Goal: Information Seeking & Learning: Find specific fact

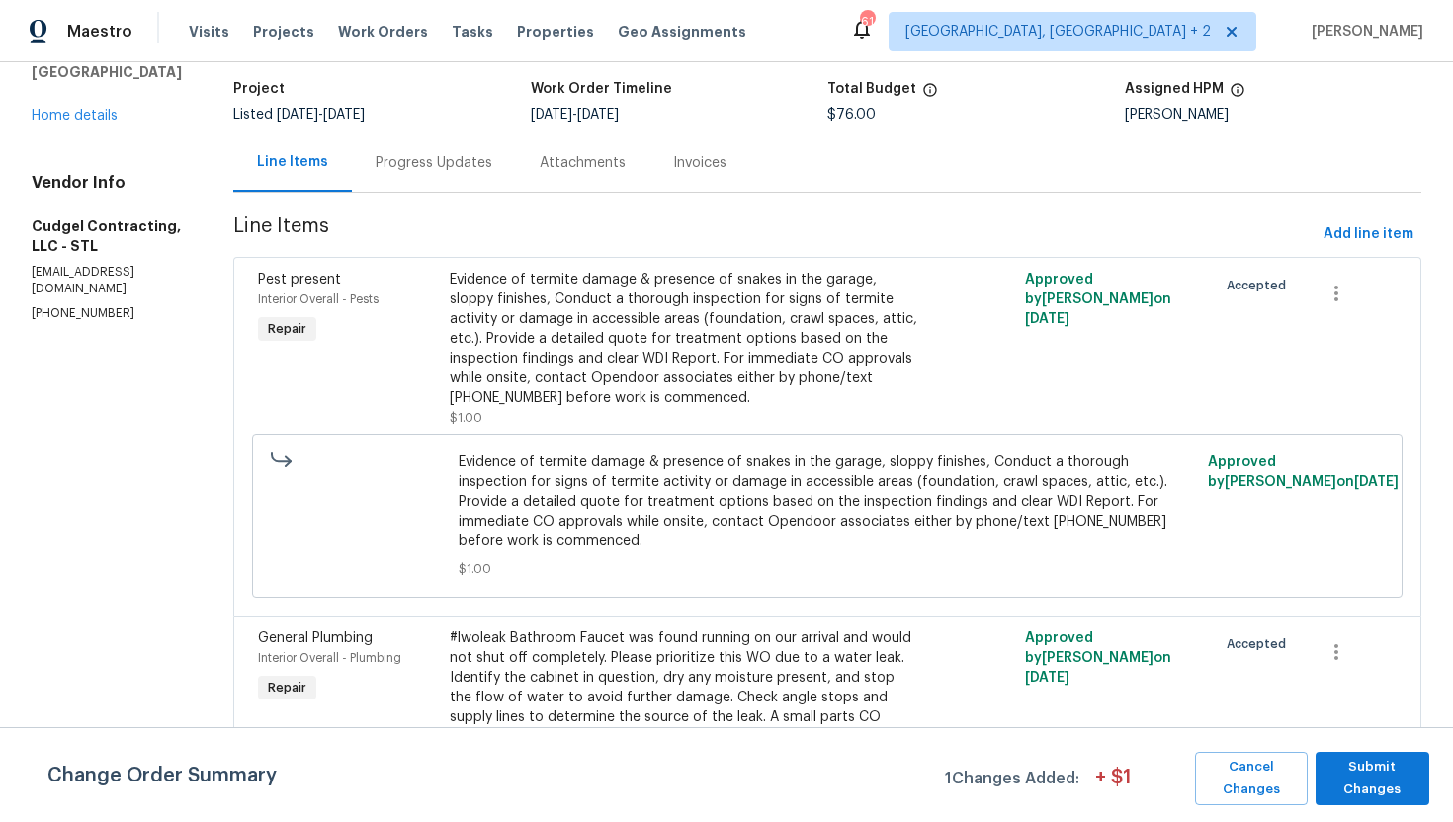
scroll to position [65, 0]
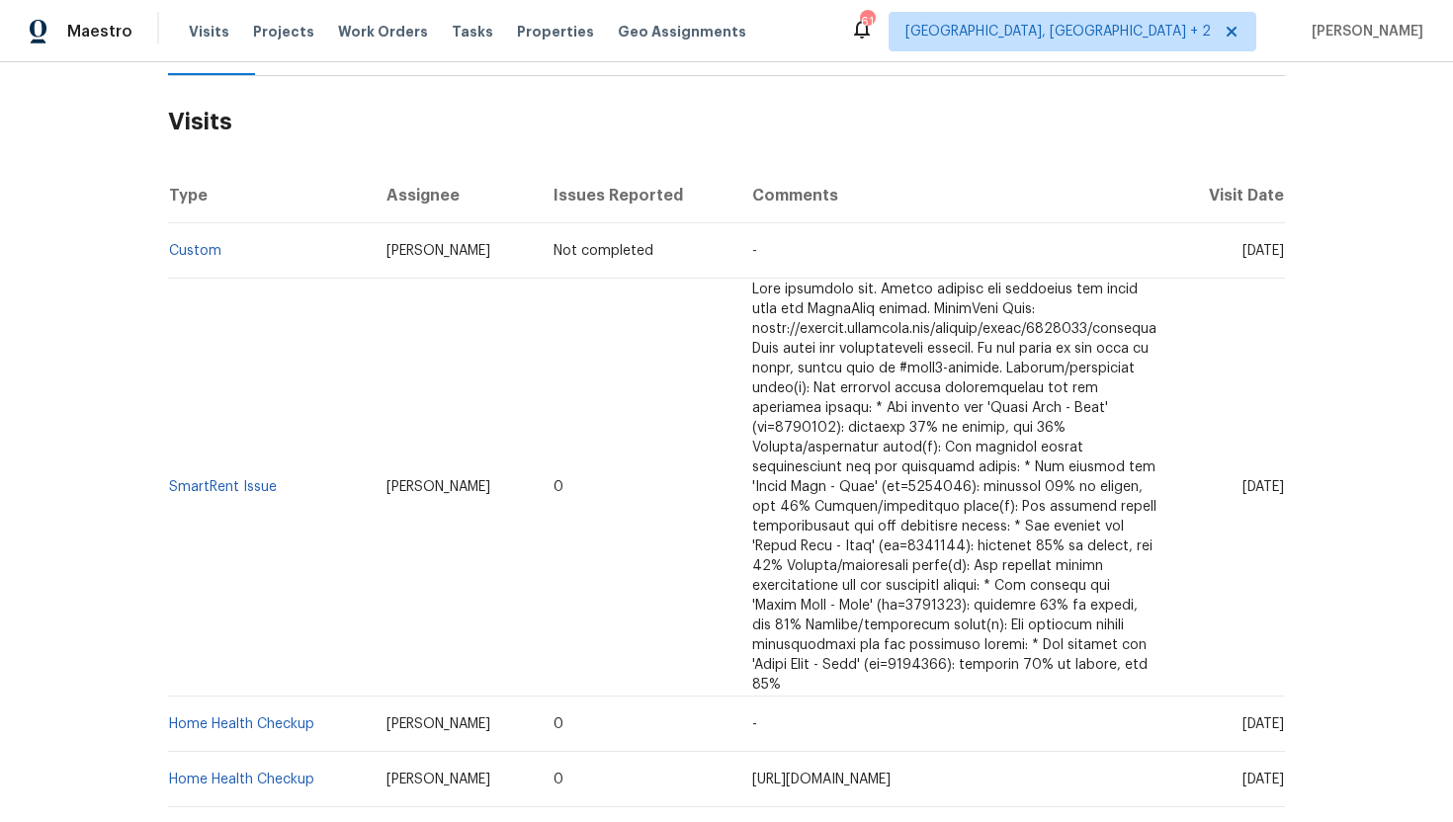
scroll to position [311, 0]
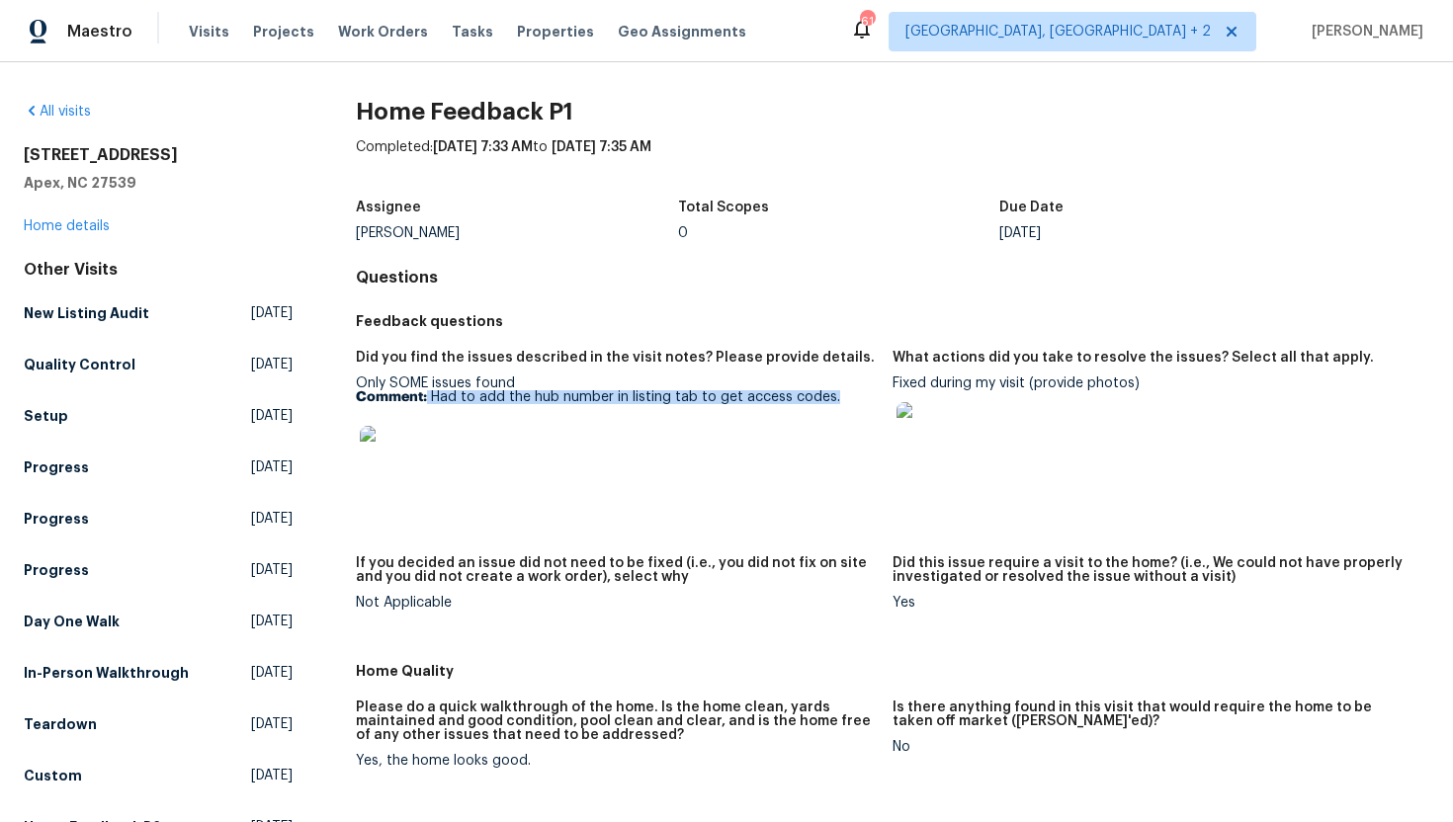
drag, startPoint x: 835, startPoint y: 398, endPoint x: 428, endPoint y: 403, distance: 407.2
click at [428, 403] on p "Comment: Had to add the hub number in listing tab to get access codes." at bounding box center [616, 397] width 521 height 14
copy p "Had to add the hub number in listing tab to get access codes."
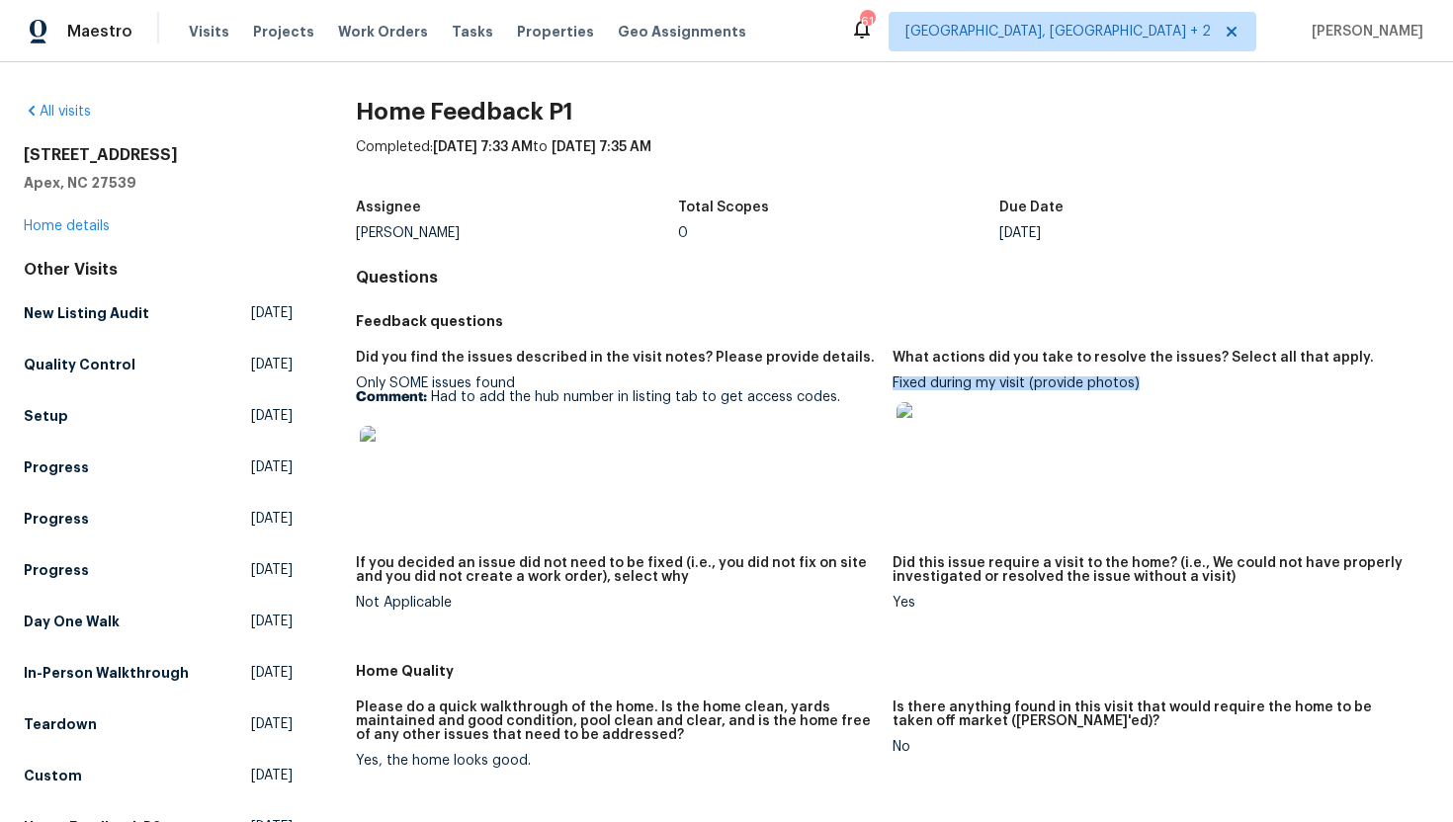
drag, startPoint x: 1144, startPoint y: 383, endPoint x: 893, endPoint y: 387, distance: 250.1
click at [893, 387] on div "Fixed during my visit (provide photos)" at bounding box center [1153, 427] width 521 height 101
copy div "Fixed during my visit (provide photos)"
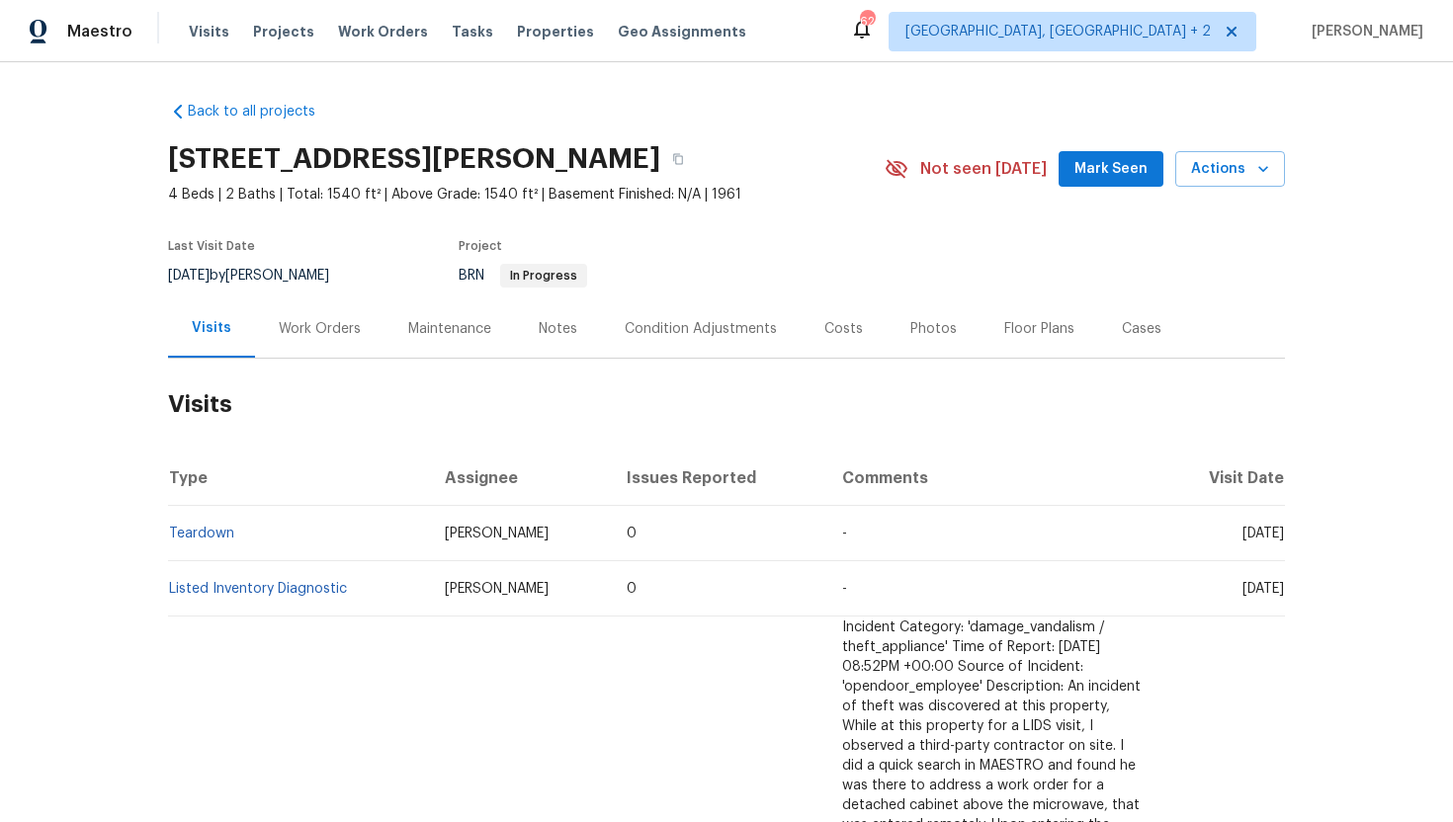
click at [354, 335] on div "Work Orders" at bounding box center [320, 329] width 82 height 20
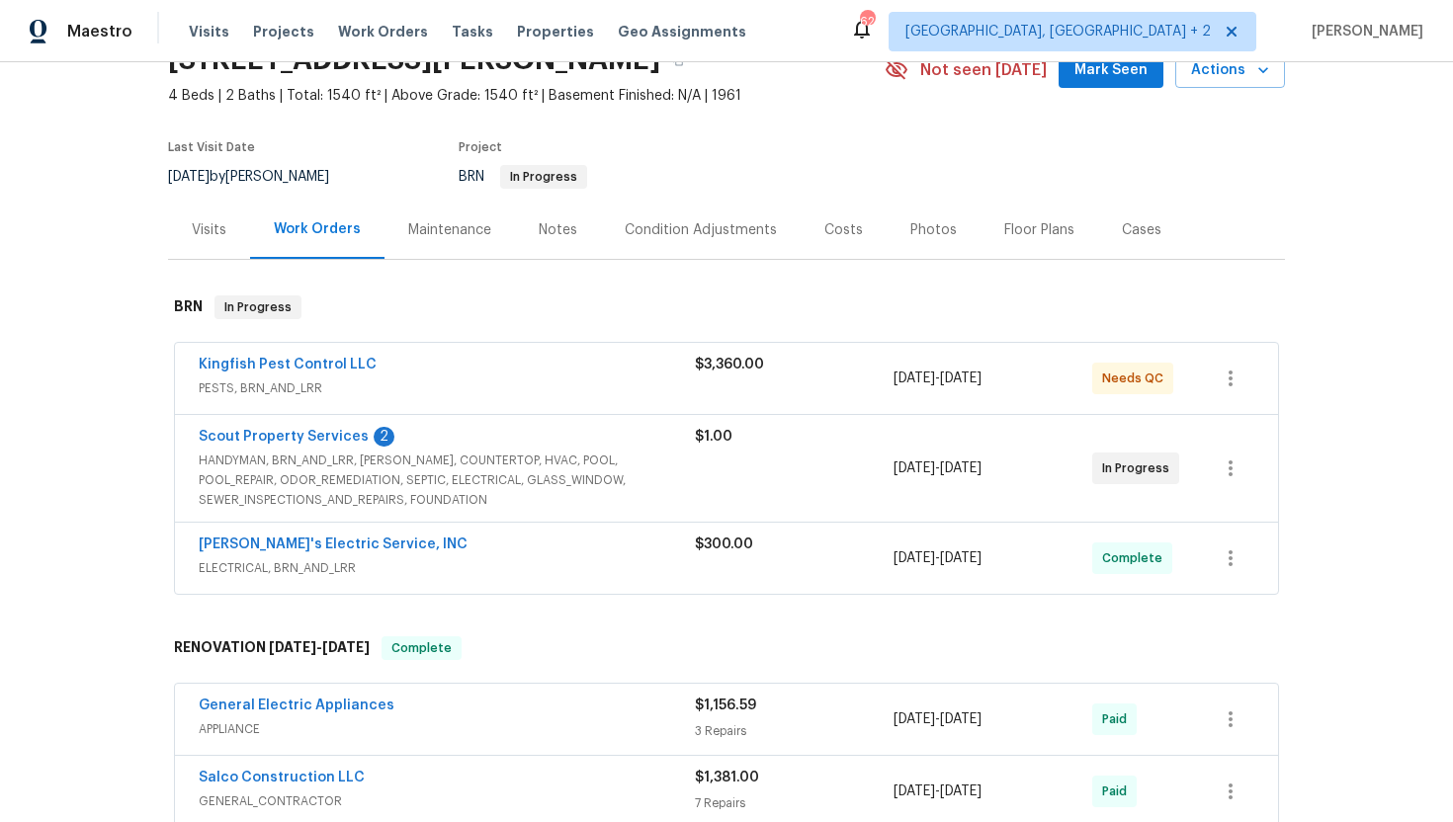
scroll to position [110, 0]
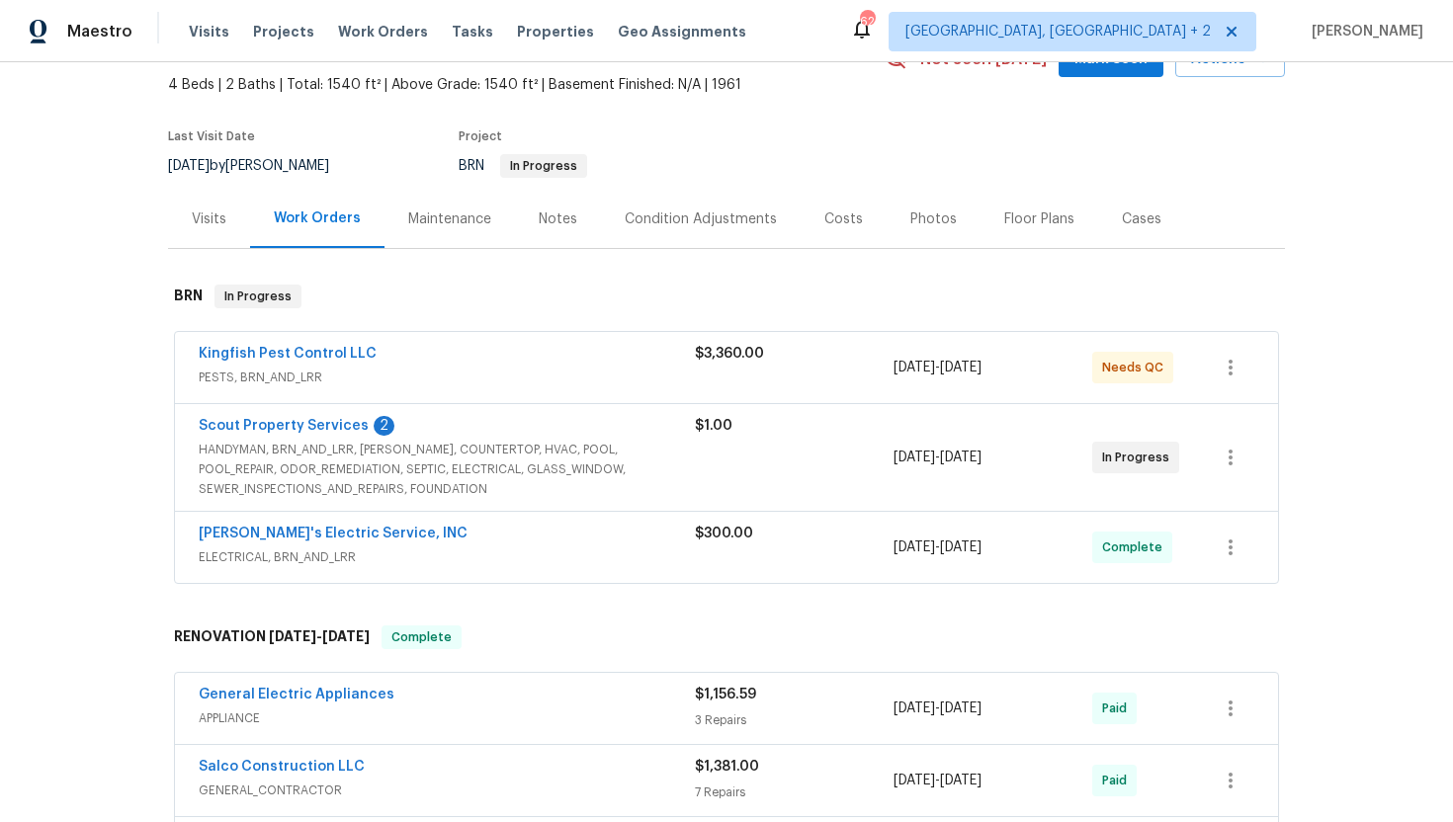
click at [457, 472] on span "HANDYMAN, BRN_AND_LRR, WELLS, COUNTERTOP, HVAC, POOL, POOL_REPAIR, ODOR_REMEDIA…" at bounding box center [447, 469] width 496 height 59
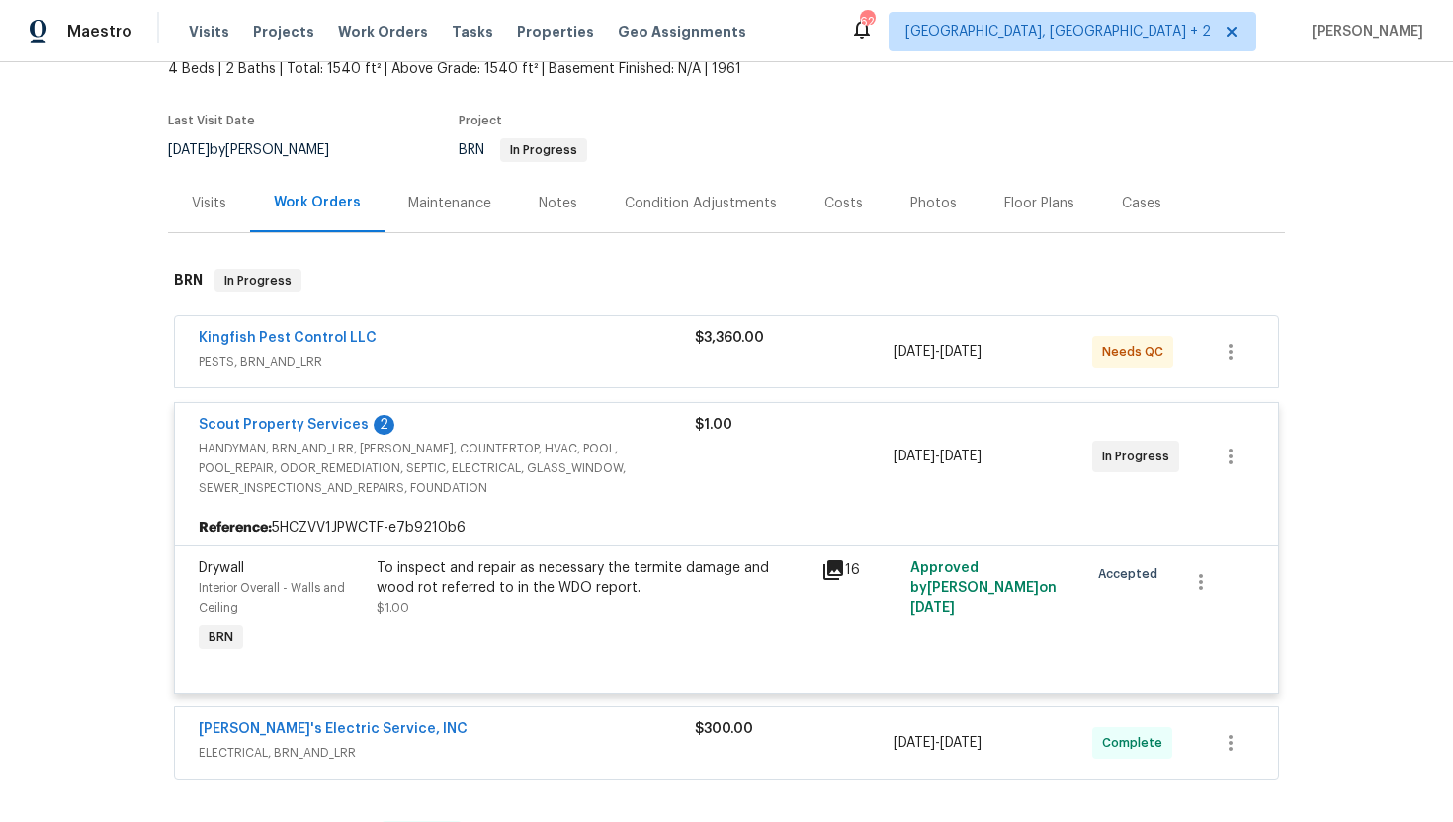
scroll to position [141, 0]
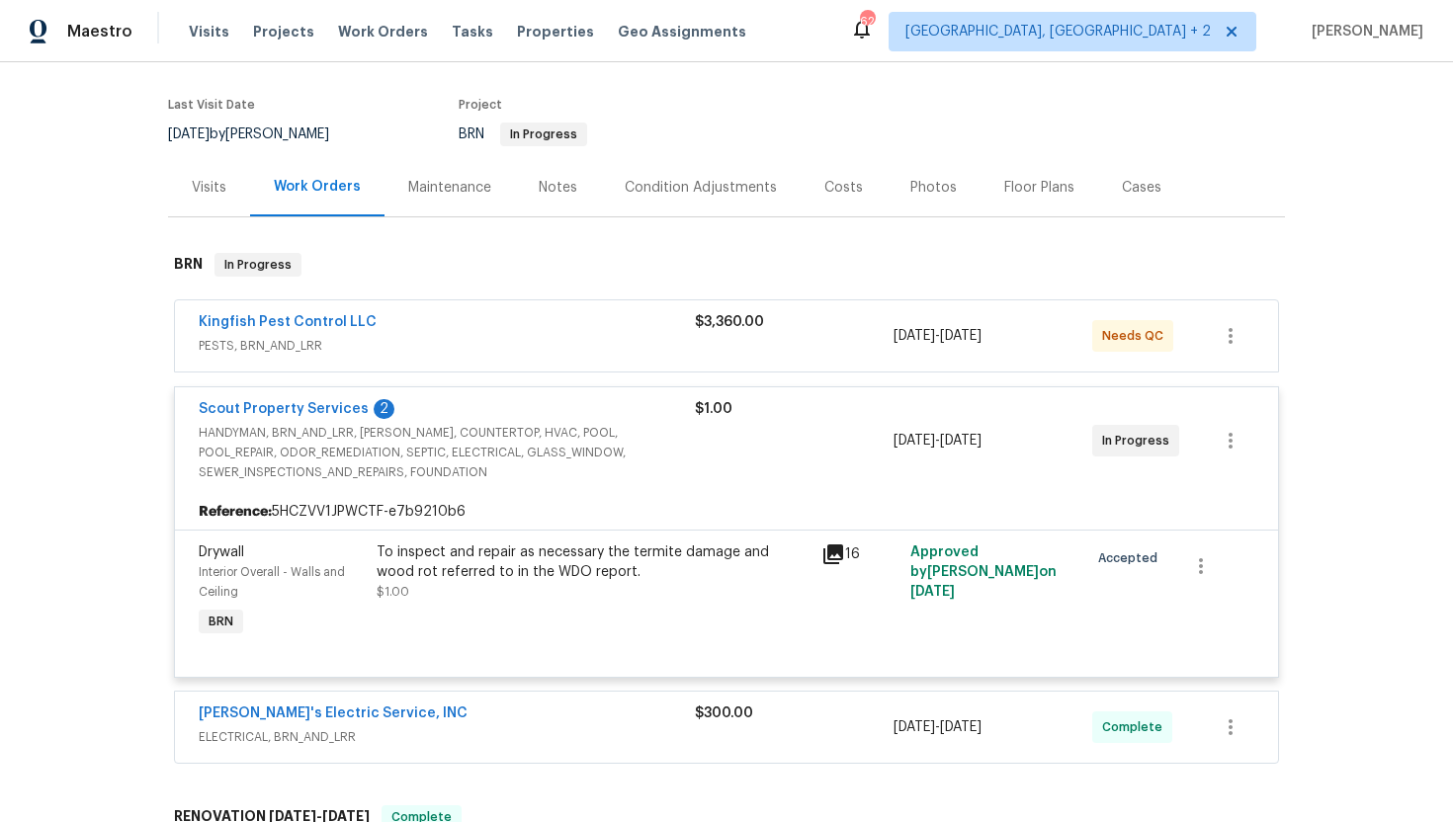
click at [470, 340] on span "PESTS, BRN_AND_LRR" at bounding box center [447, 346] width 496 height 20
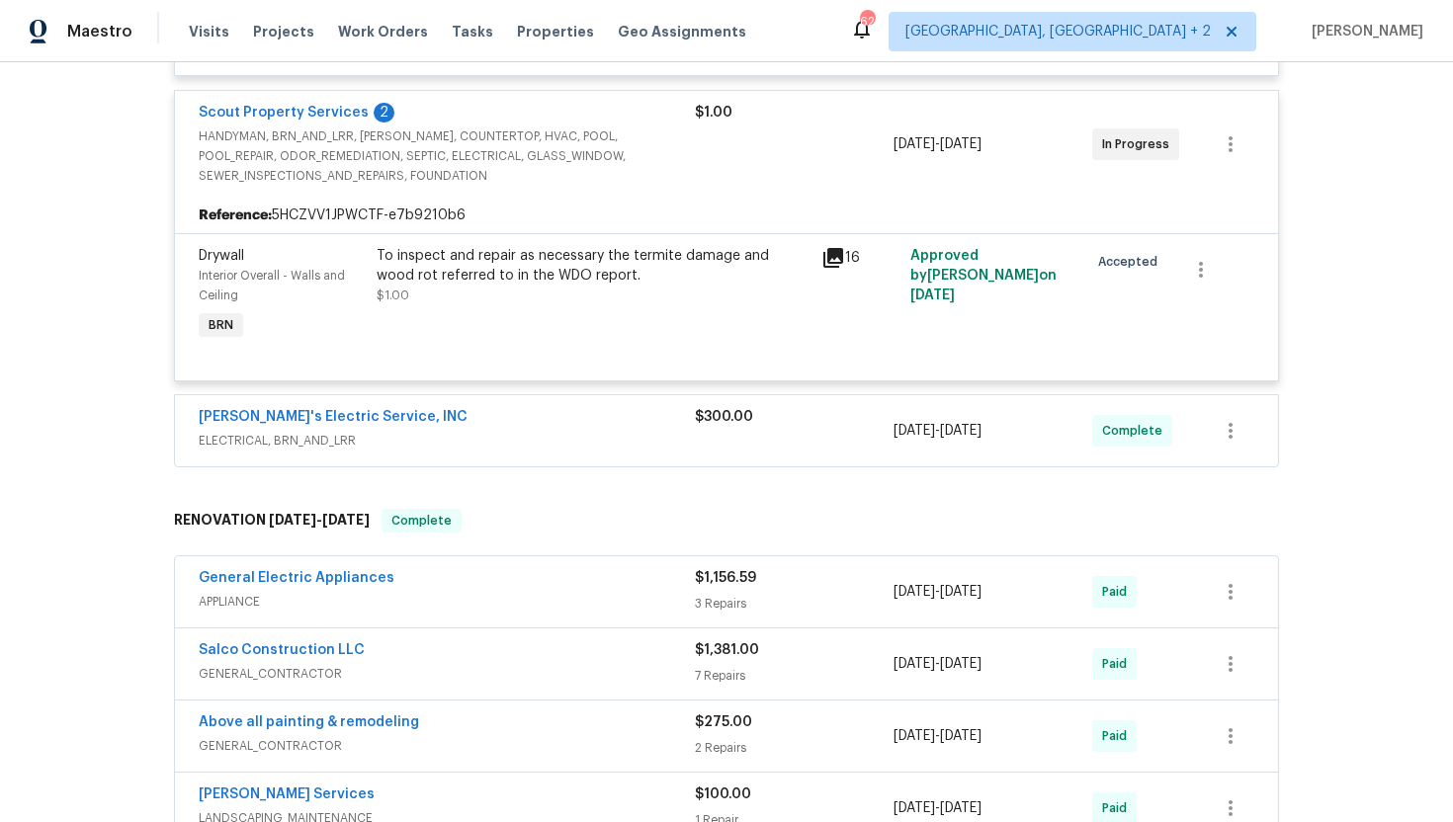
scroll to position [744, 0]
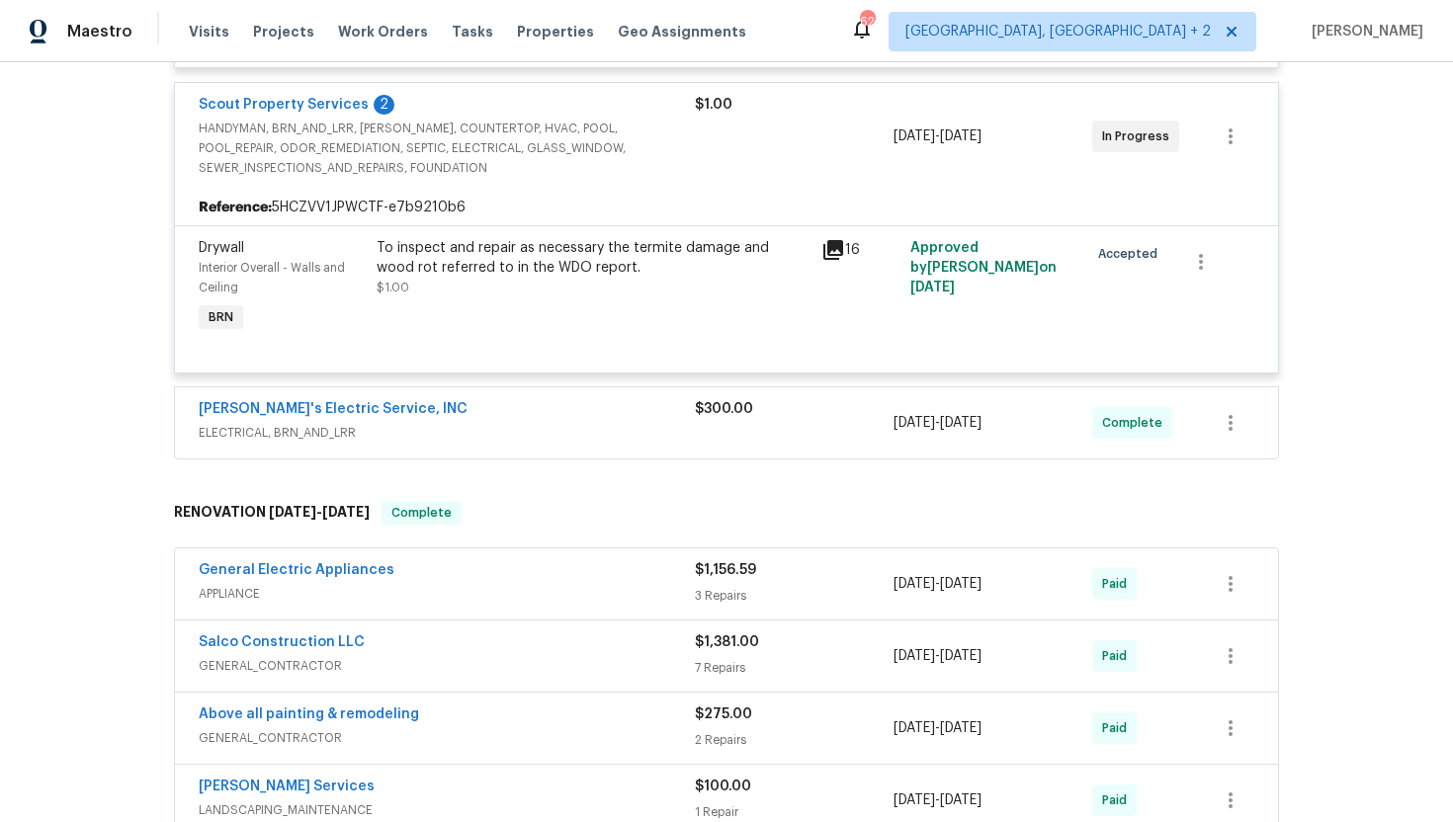
click at [470, 453] on div "Jack's Electric Service, INC ELECTRICAL, BRN_AND_LRR $300.00 9/3/2025 - 9/4/202…" at bounding box center [726, 422] width 1103 height 71
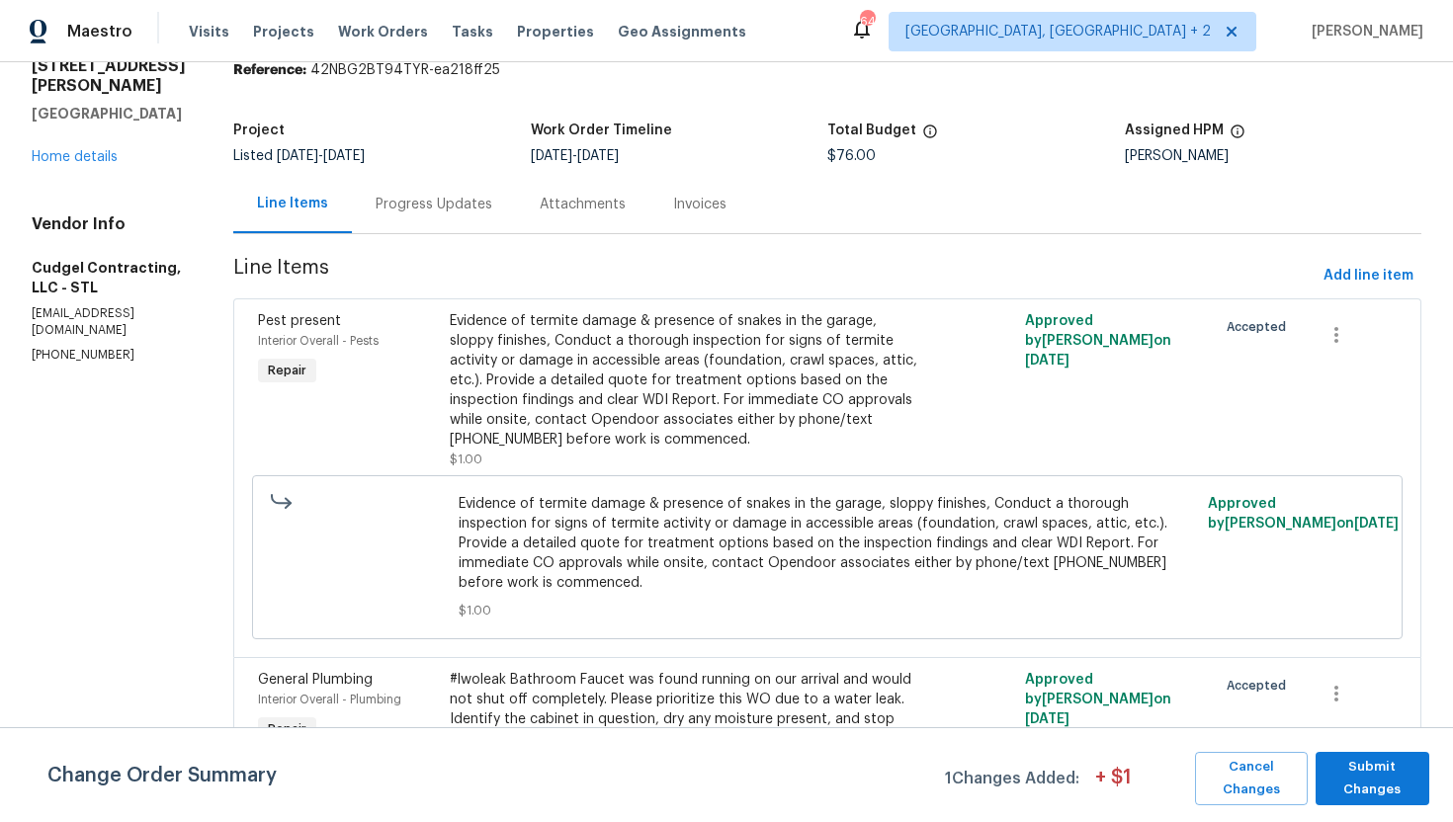
scroll to position [85, 0]
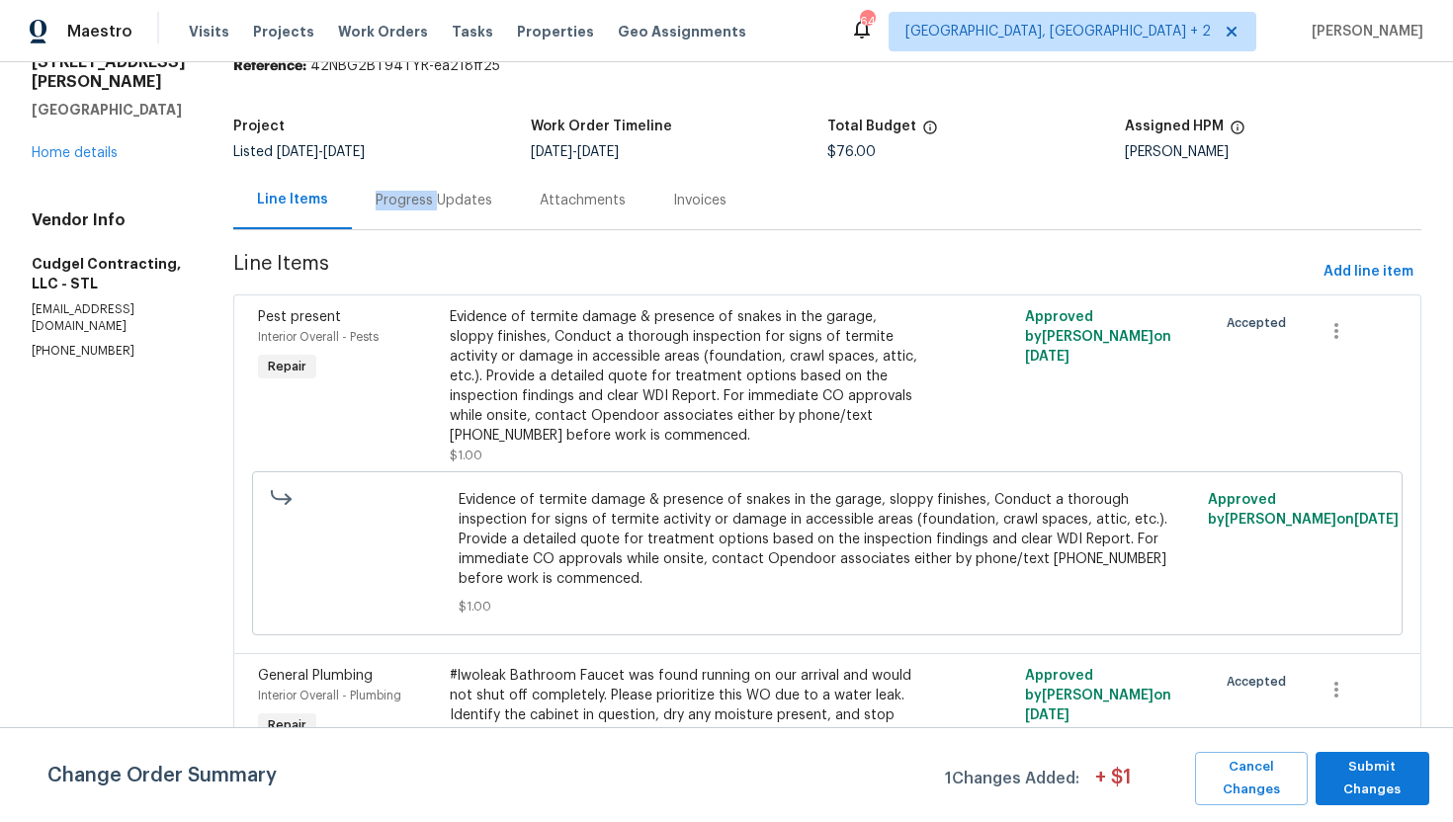
click at [453, 191] on div "Progress Updates" at bounding box center [434, 201] width 117 height 20
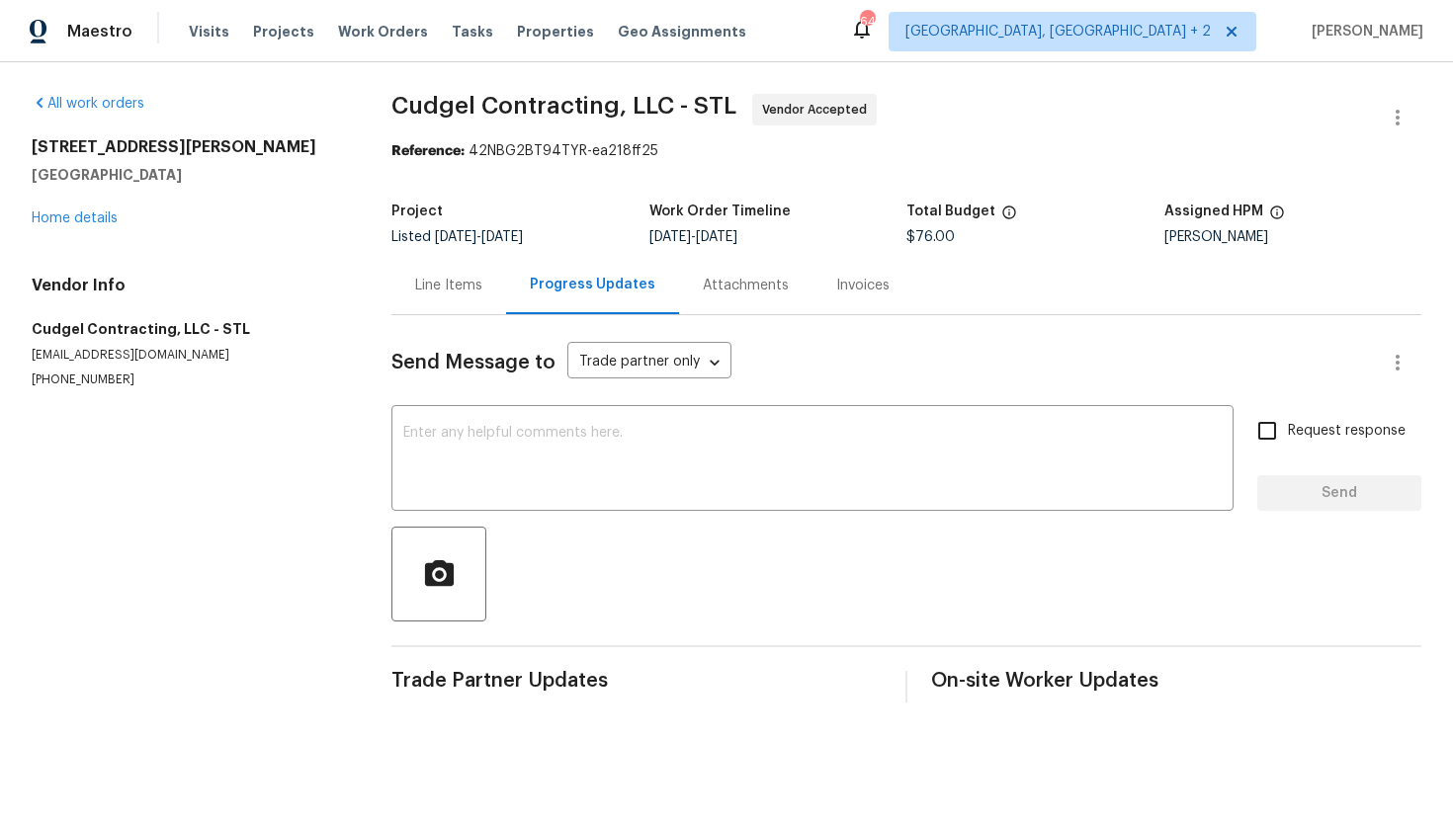
click at [444, 298] on div "Line Items" at bounding box center [448, 285] width 115 height 58
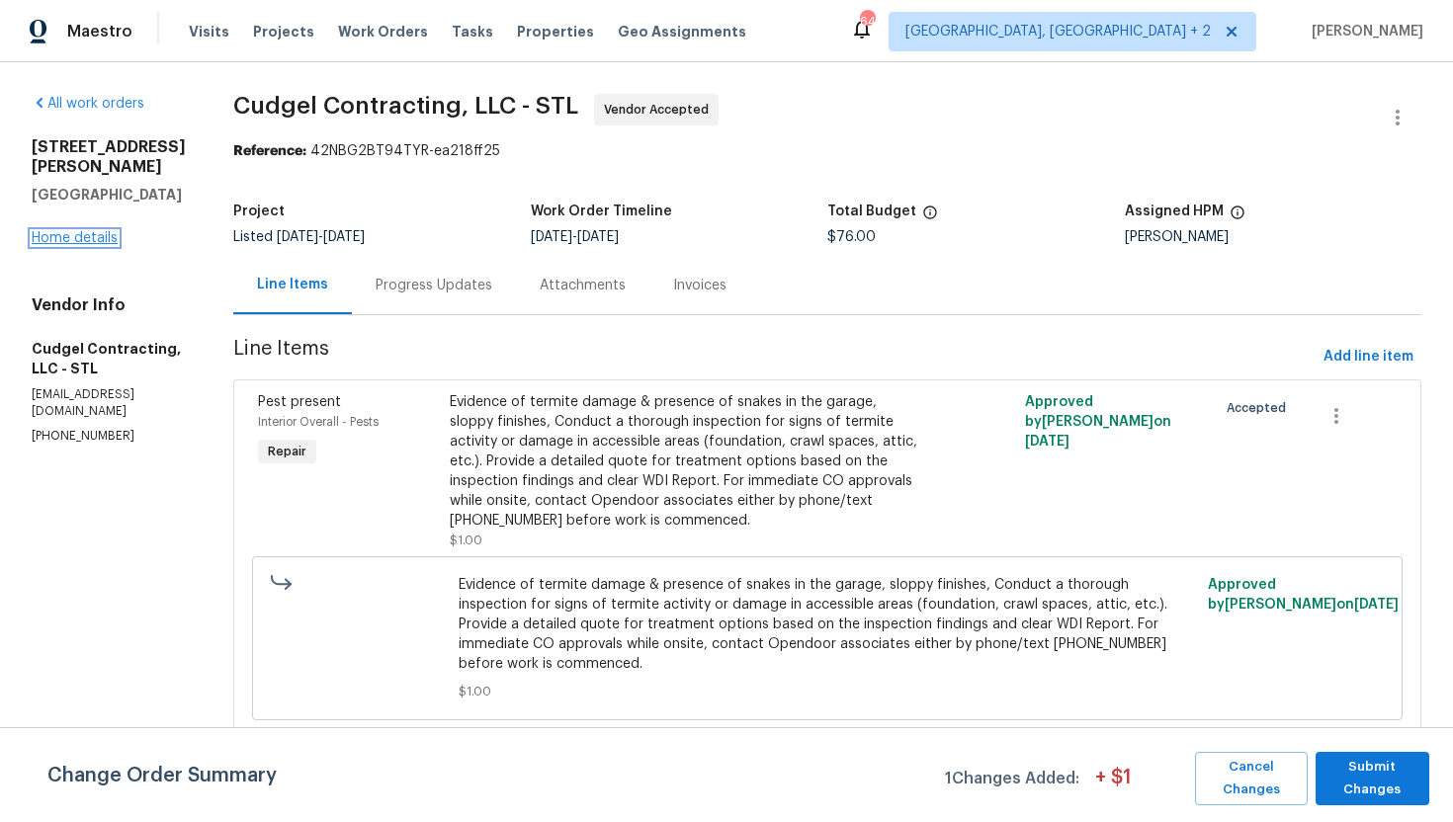
click at [102, 231] on link "Home details" at bounding box center [75, 238] width 86 height 14
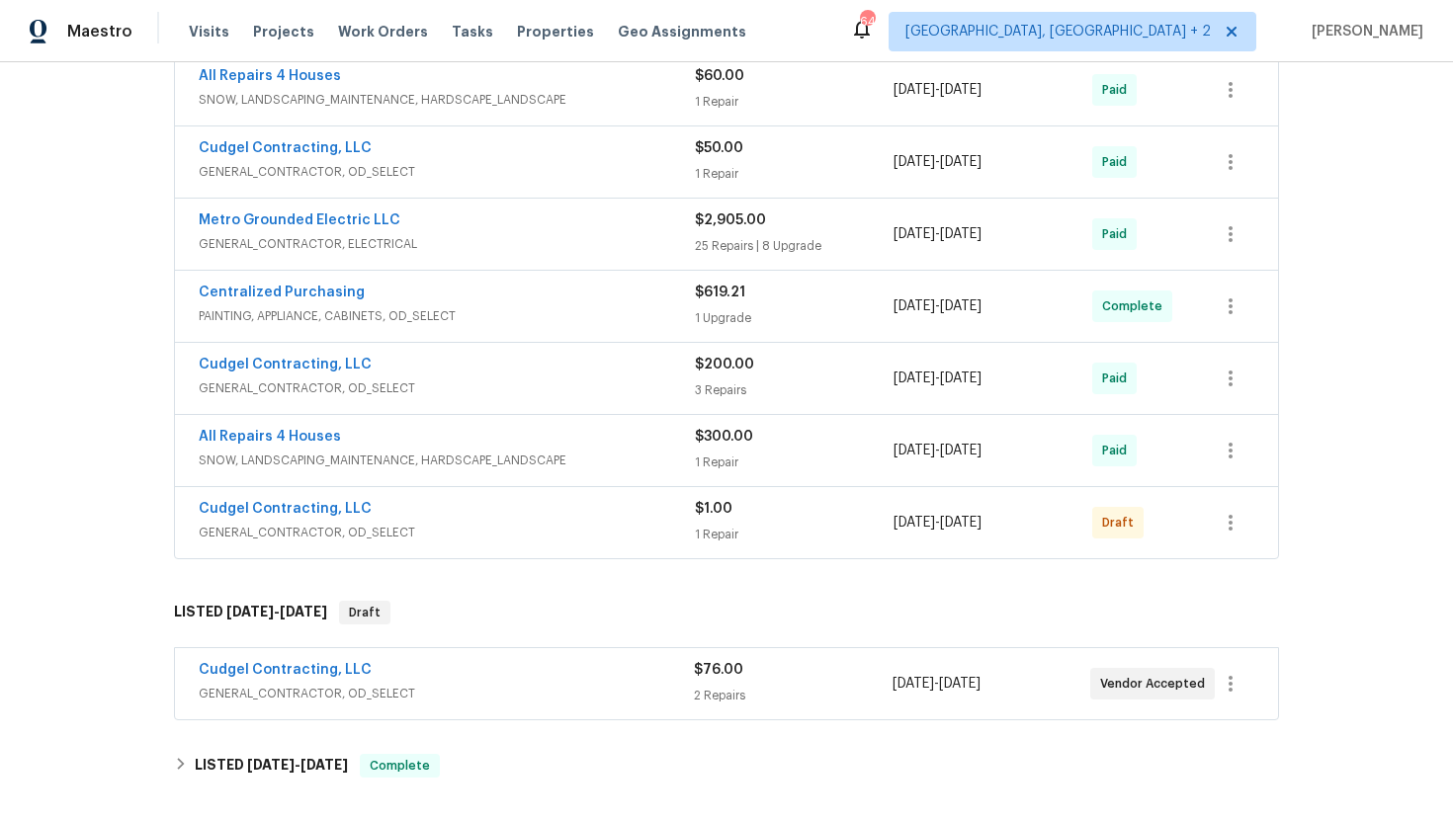
scroll to position [1170, 0]
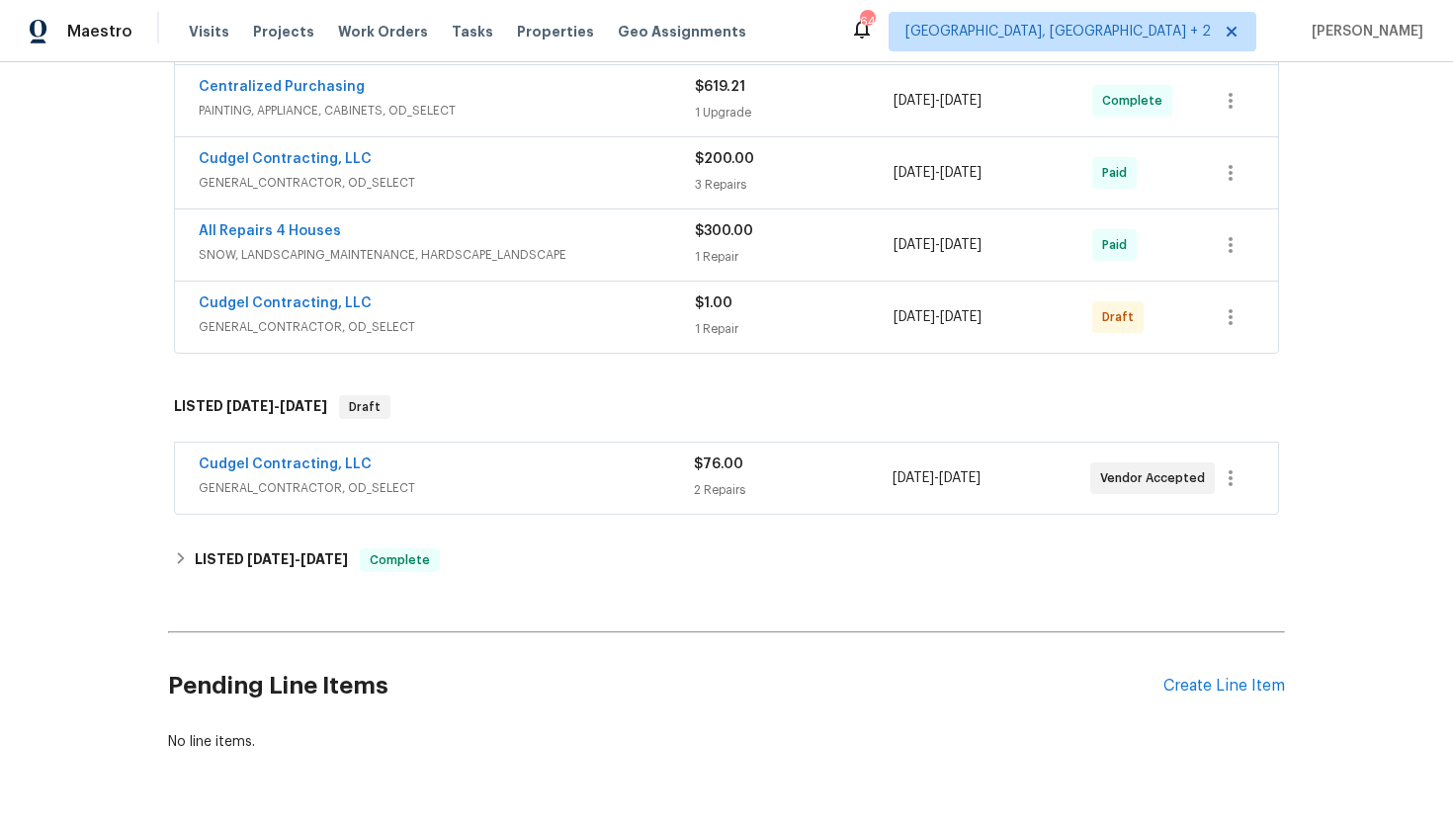
click at [647, 497] on span "GENERAL_CONTRACTOR, OD_SELECT" at bounding box center [446, 488] width 495 height 20
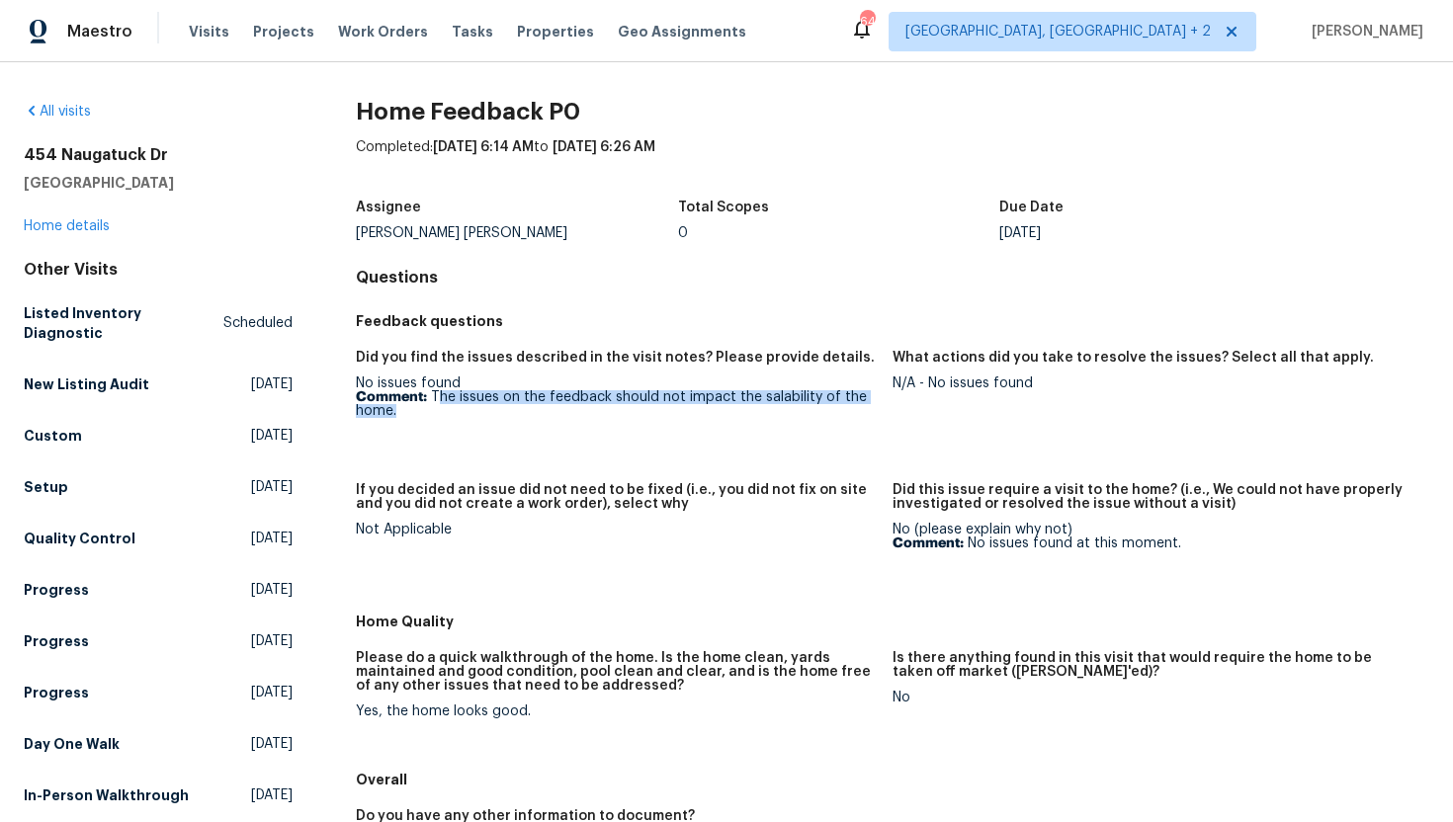
drag, startPoint x: 477, startPoint y: 421, endPoint x: 435, endPoint y: 400, distance: 47.3
click at [435, 400] on figure "Did you find the issues described in the visit notes? Please provide details. N…" at bounding box center [624, 405] width 537 height 109
copy p "he issues on the feedback should not impact the salability of the home."
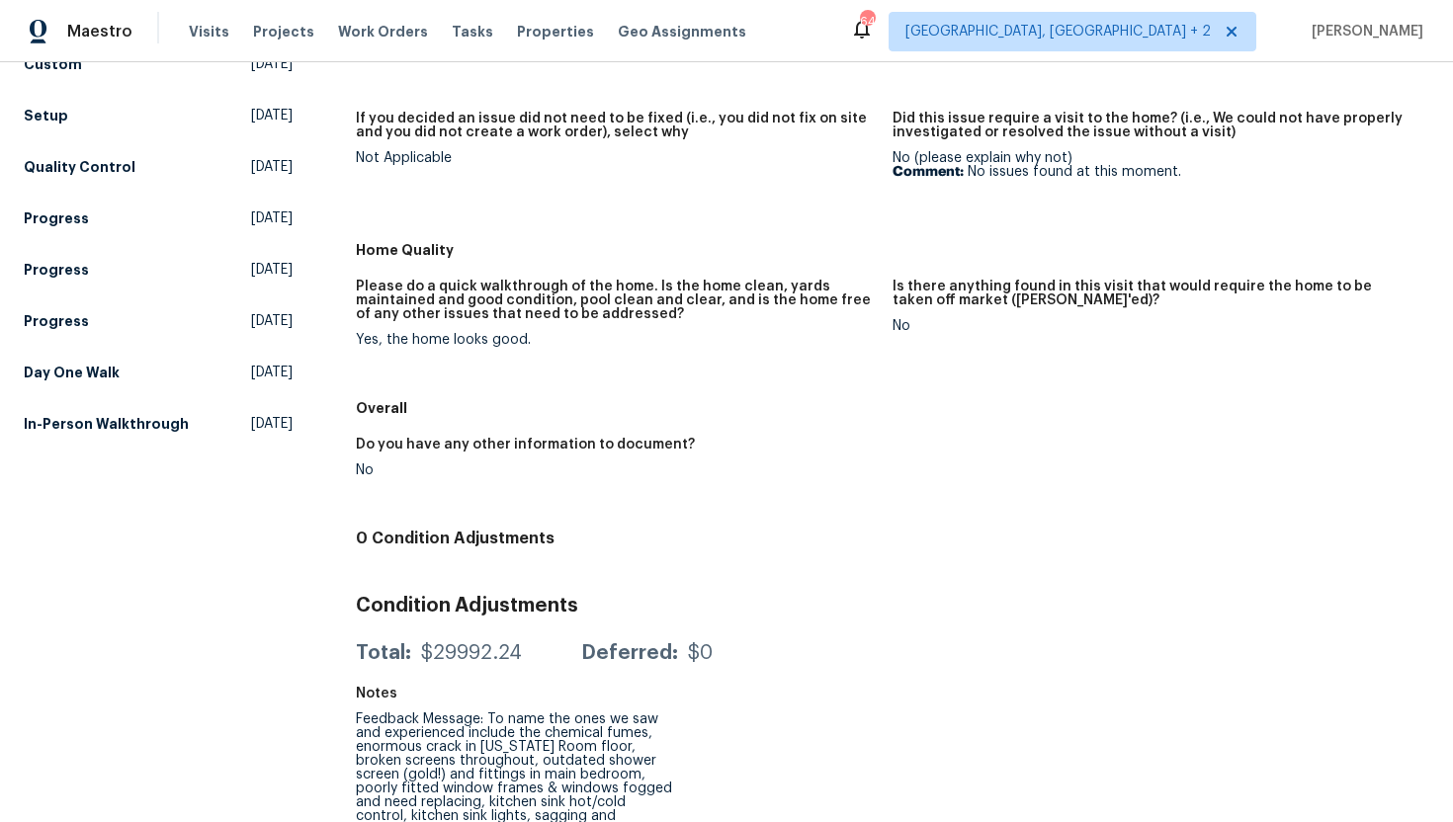
scroll to position [399, 0]
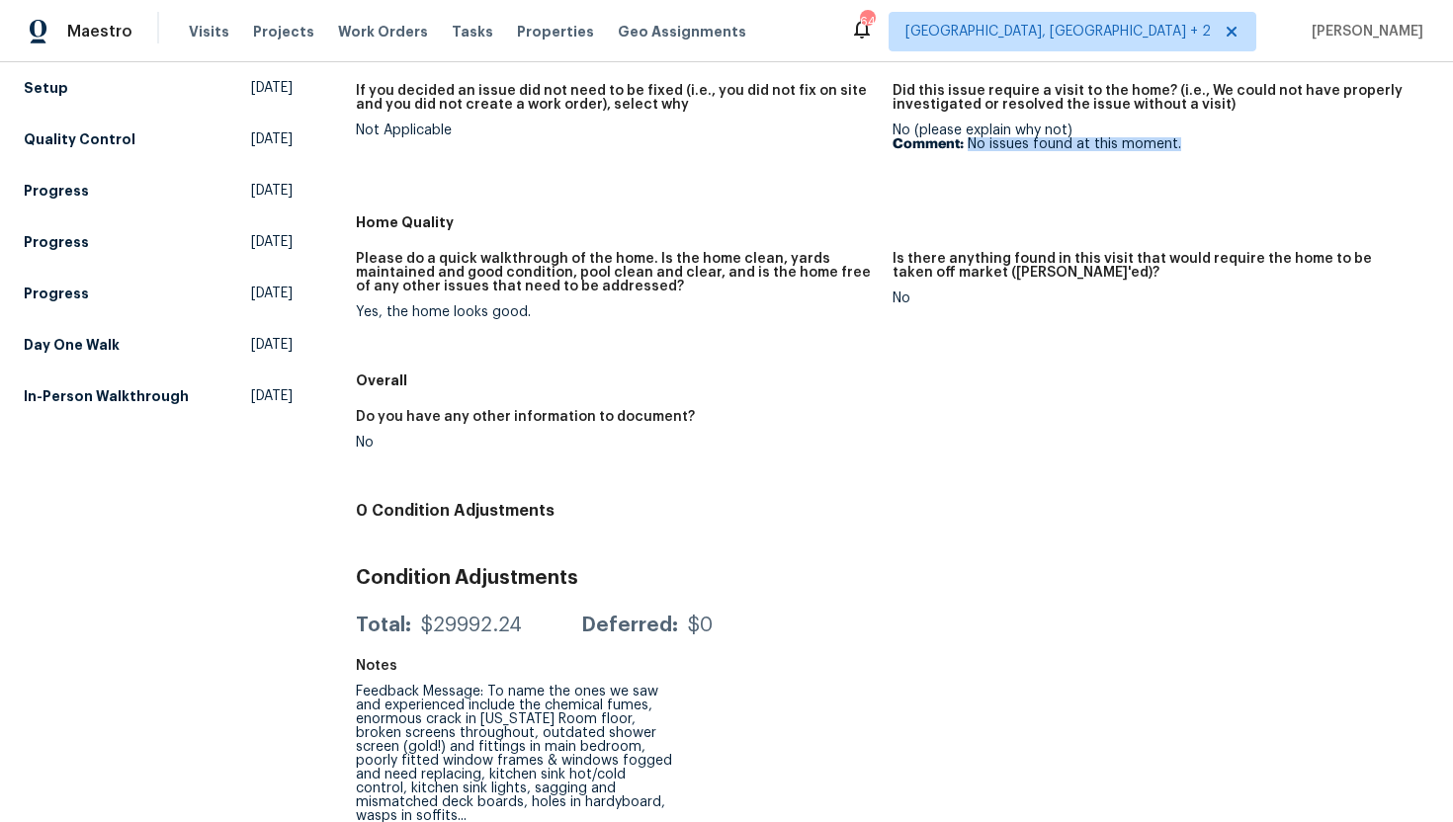
drag, startPoint x: 1182, startPoint y: 150, endPoint x: 968, endPoint y: 143, distance: 214.6
click at [968, 143] on p "Comment: No issues found at this moment." at bounding box center [1153, 144] width 521 height 14
copy p "No issues found at this moment."
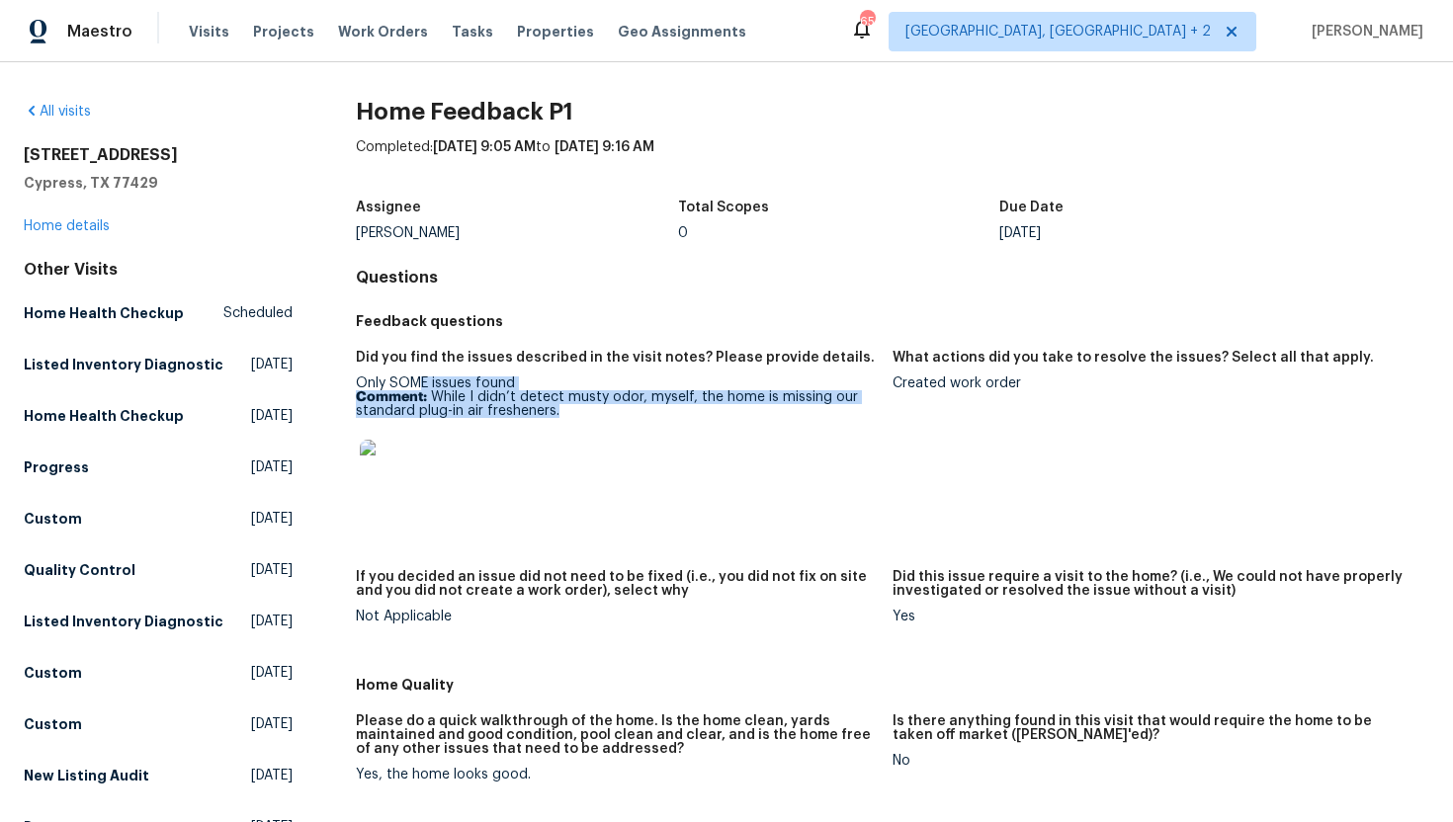
drag, startPoint x: 576, startPoint y: 411, endPoint x: 421, endPoint y: 390, distance: 156.6
click at [421, 390] on p "Comment: While I didn’t detect musty odor, myself, the home is missing our stan…" at bounding box center [616, 404] width 521 height 28
click at [93, 227] on link "Home details" at bounding box center [67, 226] width 86 height 14
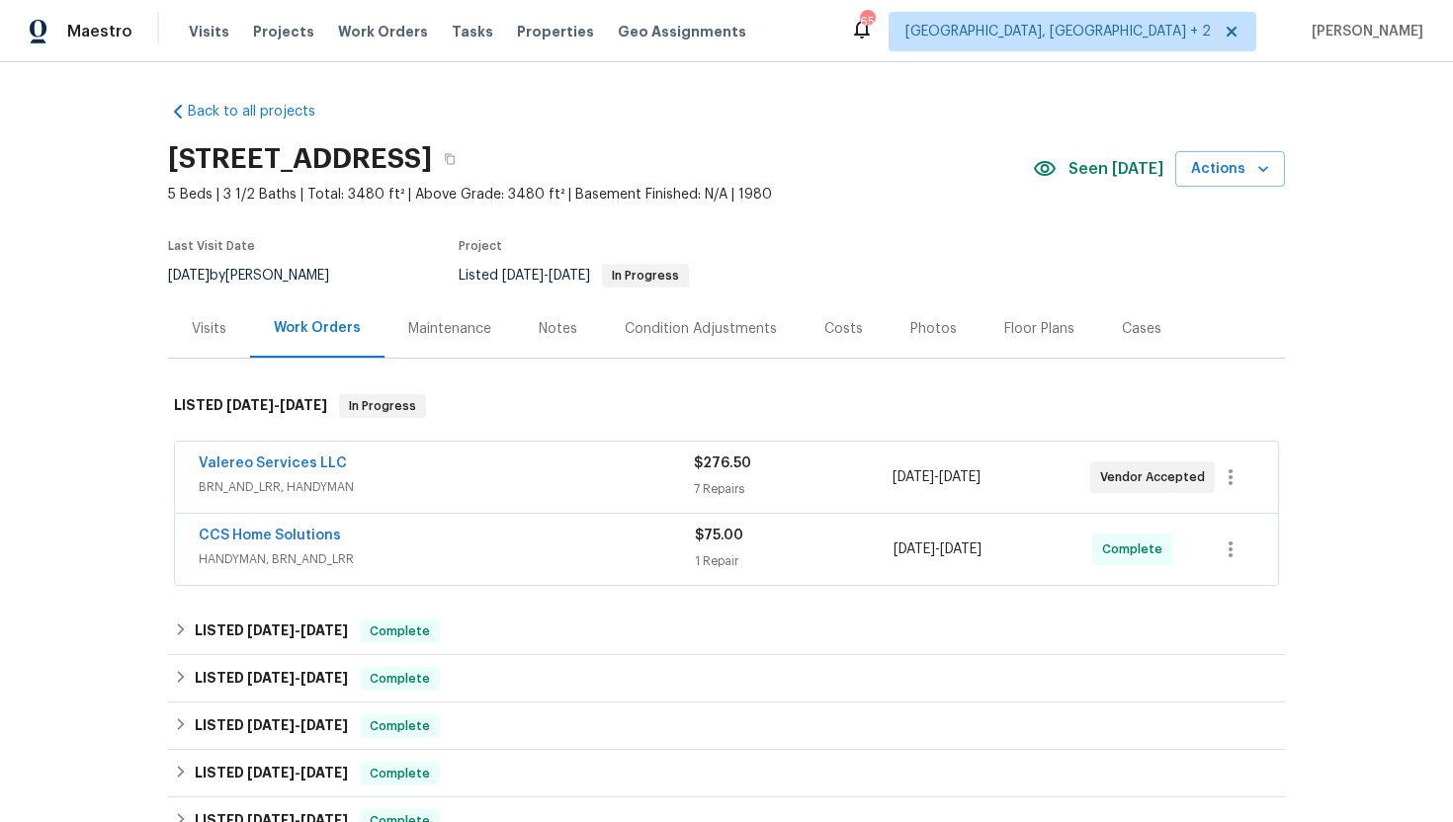
click at [481, 491] on span "BRN_AND_LRR, HANDYMAN" at bounding box center [446, 487] width 495 height 20
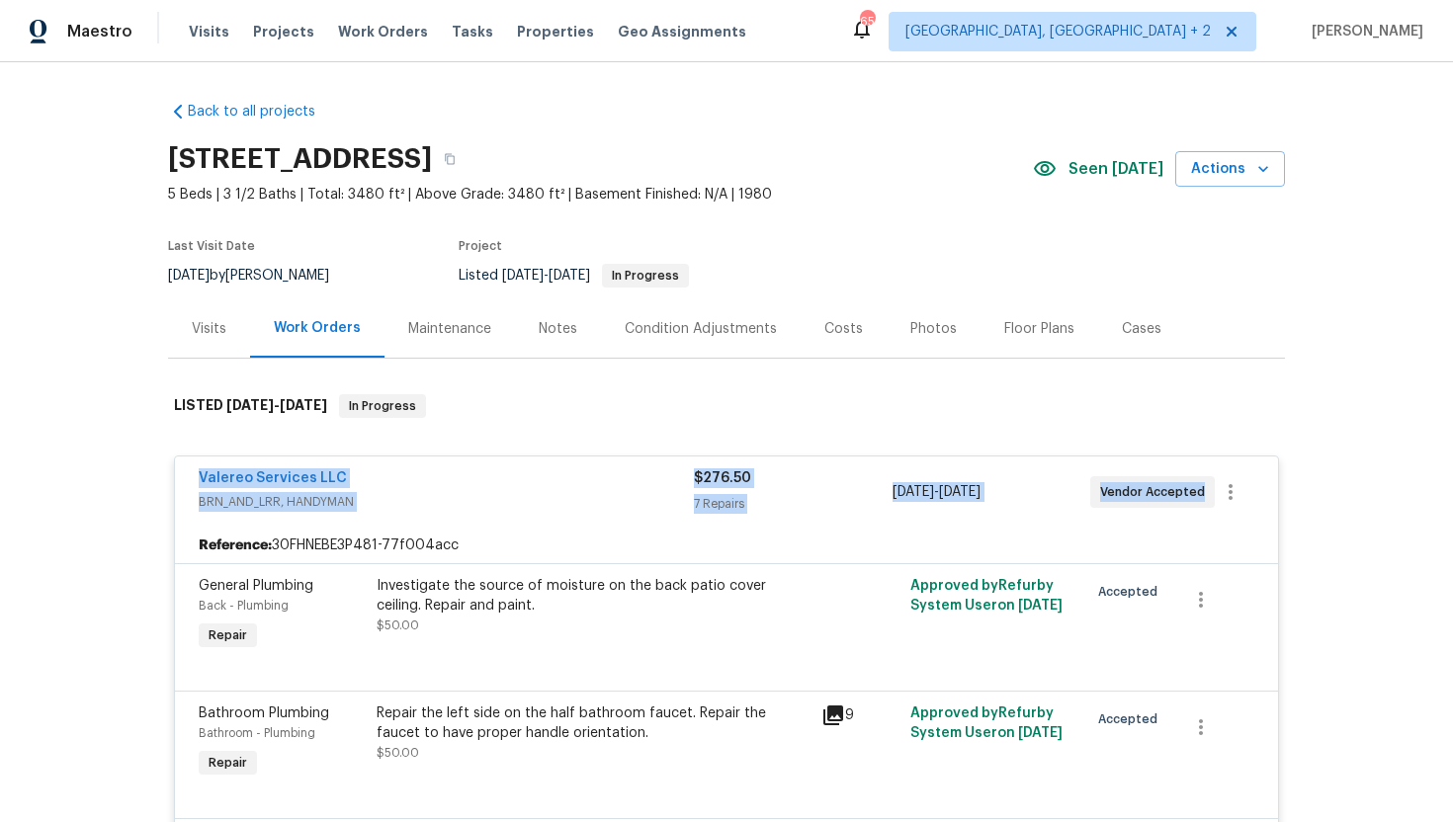
drag, startPoint x: 1255, startPoint y: 480, endPoint x: 177, endPoint y: 430, distance: 1079.5
copy div "Valereo Services LLC BRN_AND_LRR, HANDYMAN $276.50 7 Repairs 9/15/2025 - 9/17/2…"
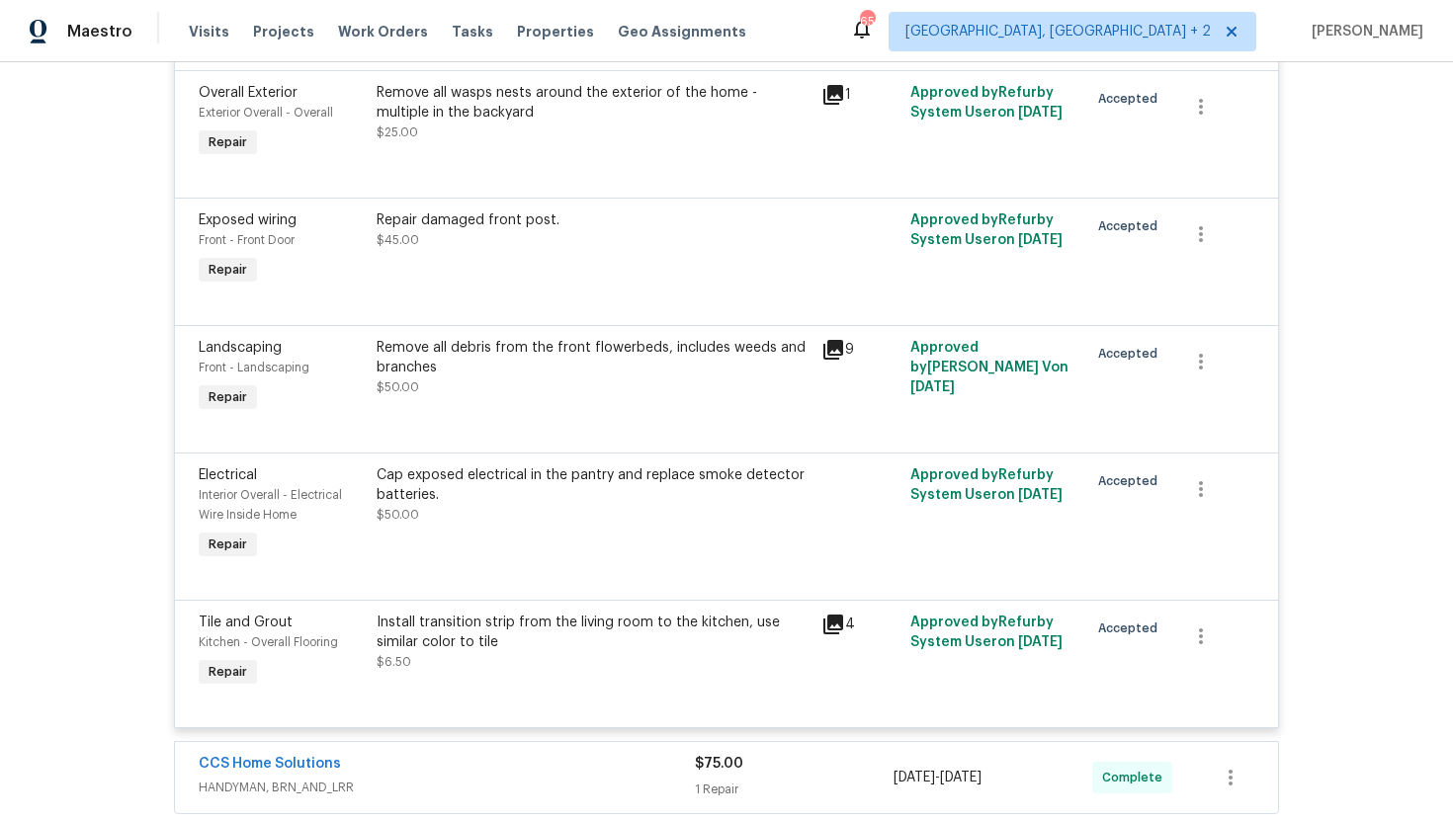
scroll to position [869, 0]
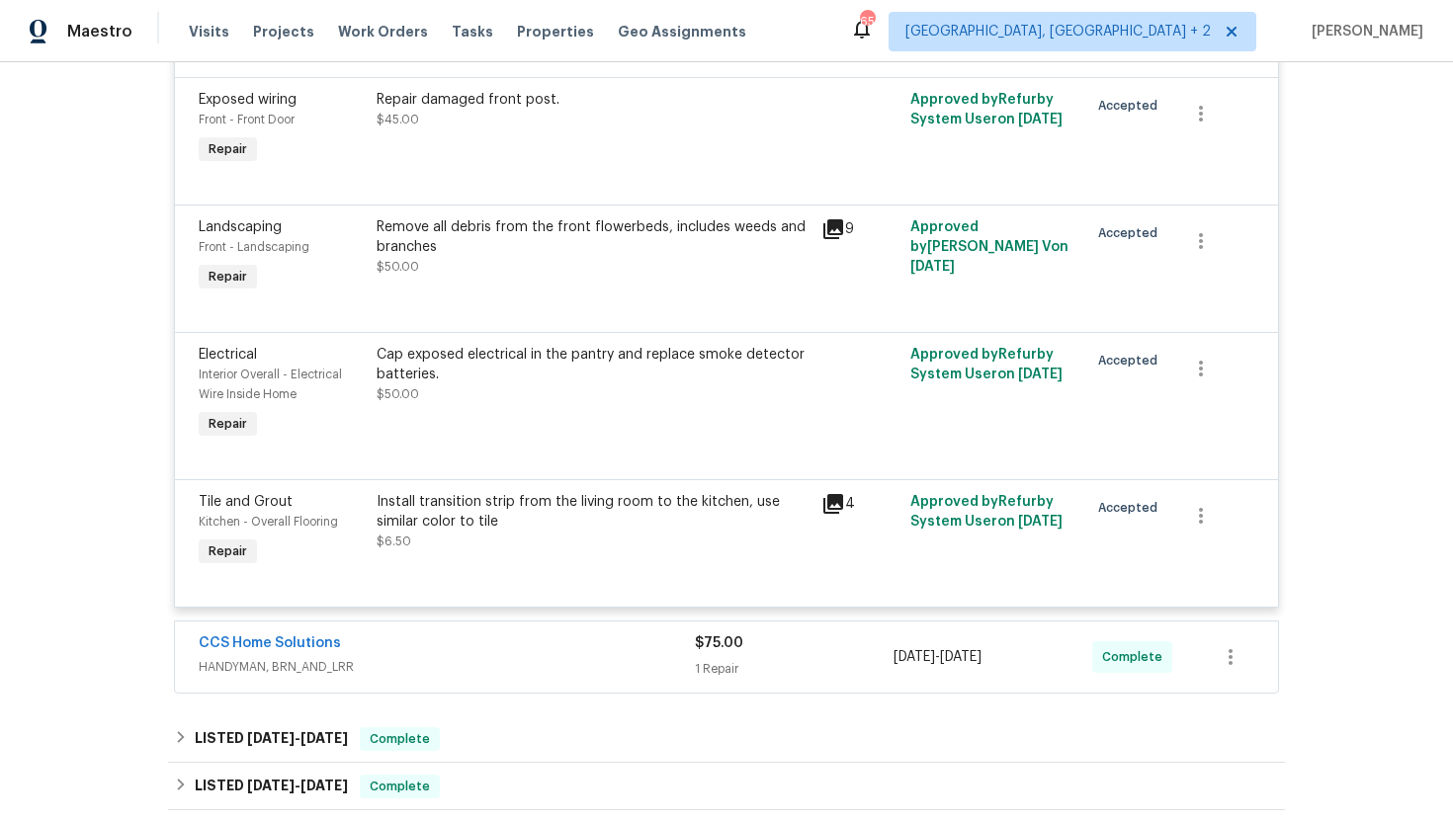
click at [467, 681] on div "CCS Home Solutions HANDYMAN, BRN_AND_LRR" at bounding box center [447, 657] width 496 height 47
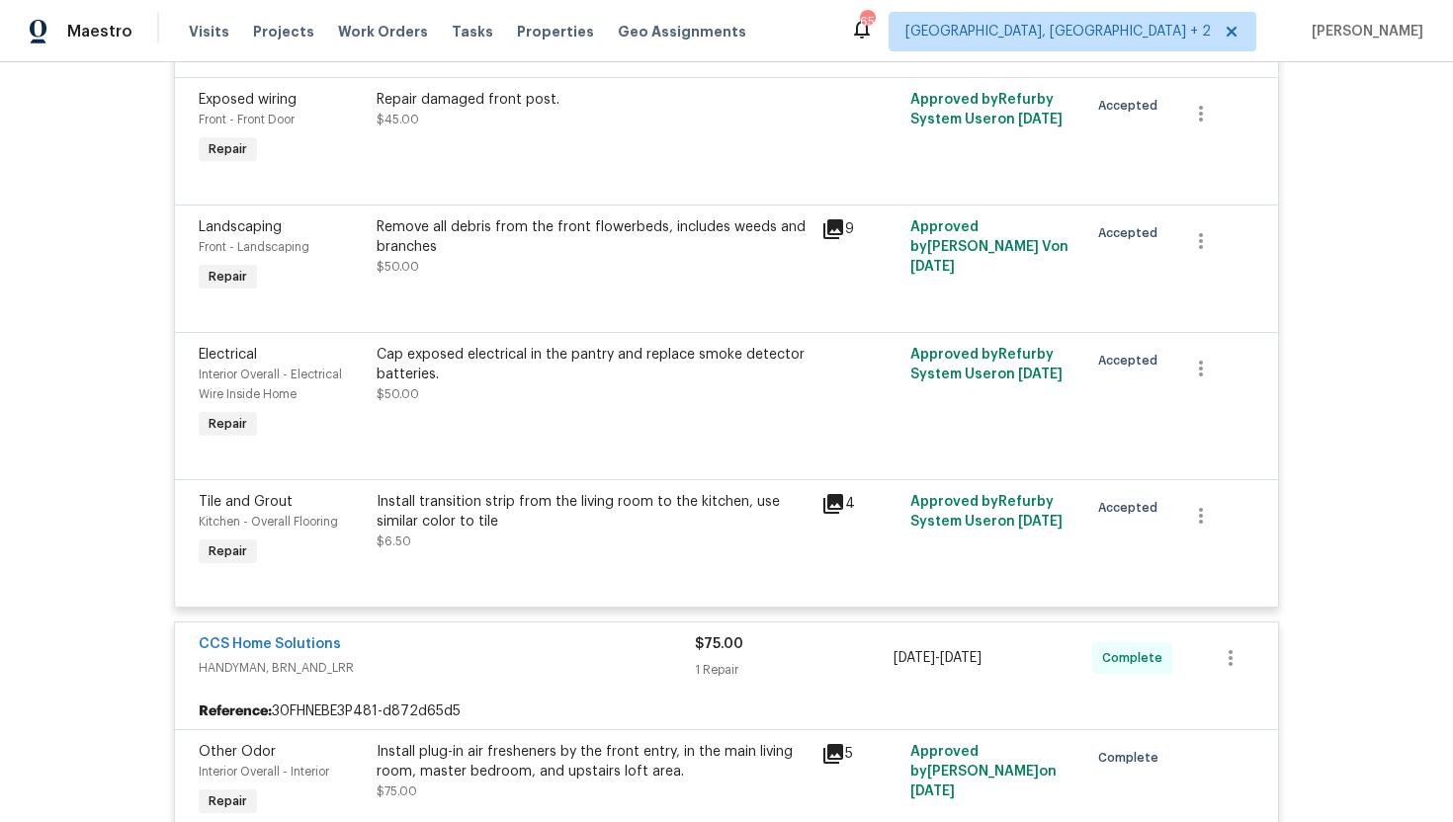
scroll to position [1145, 0]
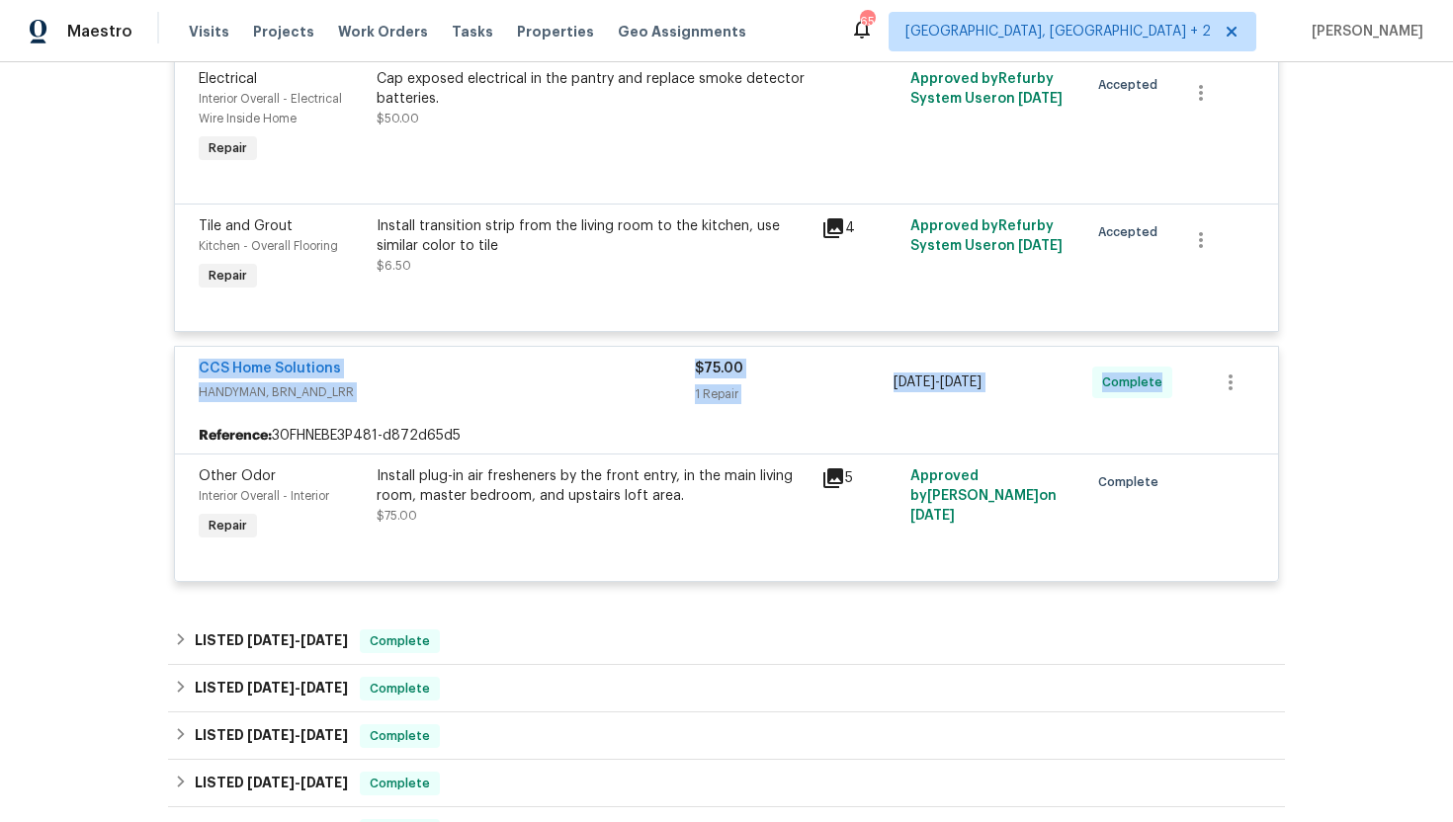
drag, startPoint x: 1172, startPoint y: 388, endPoint x: 185, endPoint y: 351, distance: 988.1
click at [186, 351] on div "CCS Home Solutions HANDYMAN, BRN_AND_LRR $75.00 1 Repair 9/15/2025 - 9/16/2025 …" at bounding box center [726, 382] width 1103 height 71
copy div "CCS Home Solutions HANDYMAN, BRN_AND_LRR $75.00 1 Repair 9/15/2025 - 9/16/2025 …"
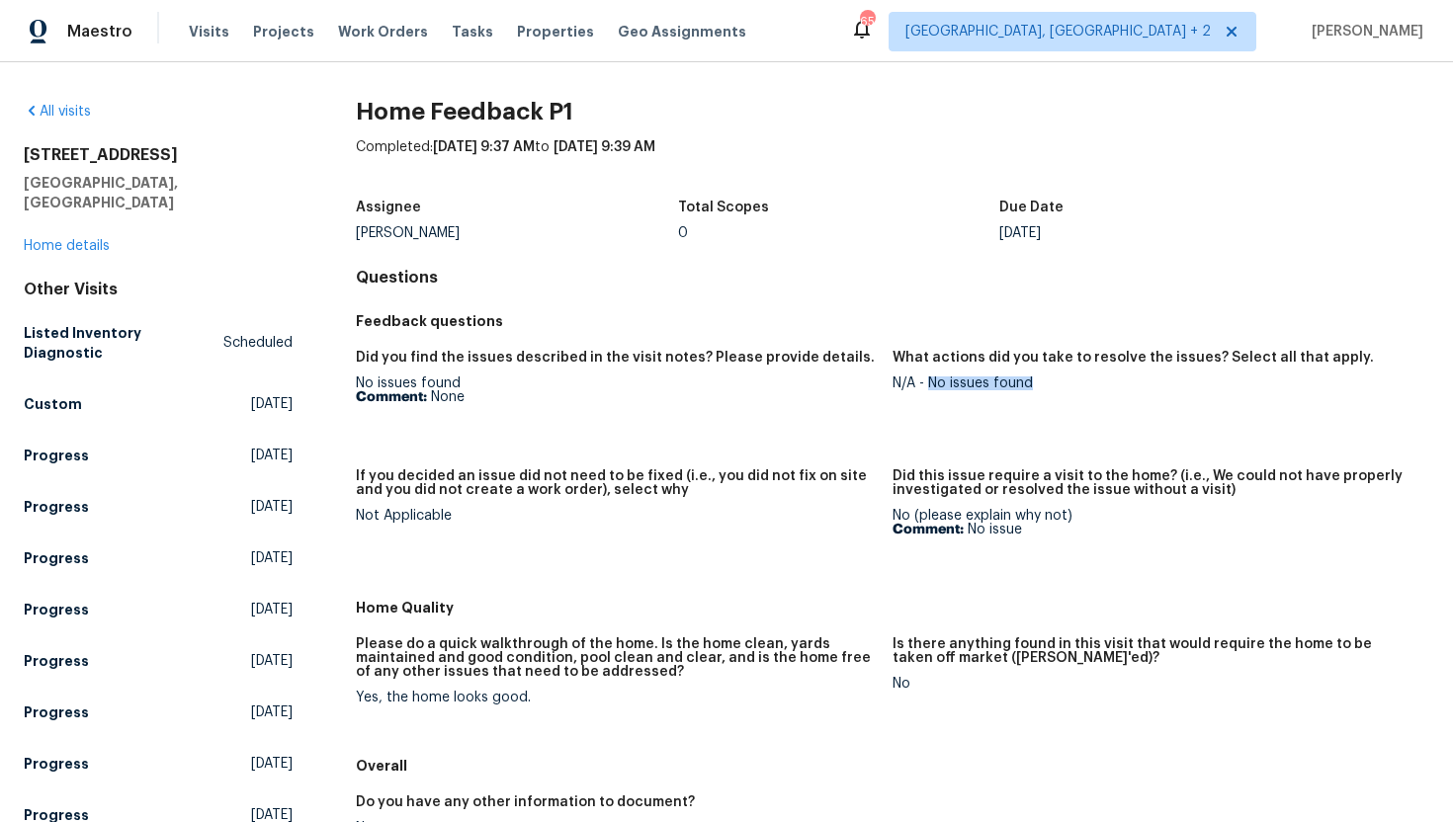
drag, startPoint x: 1060, startPoint y: 391, endPoint x: 930, endPoint y: 386, distance: 129.6
click at [930, 386] on figure "What actions did you take to resolve the issues? Select all that apply. N/A - N…" at bounding box center [1161, 398] width 537 height 95
copy div "No issues found"
click at [1062, 523] on div "No (please explain why not) Comment: No issue" at bounding box center [1153, 523] width 521 height 28
drag, startPoint x: 1044, startPoint y: 532, endPoint x: 969, endPoint y: 535, distance: 75.2
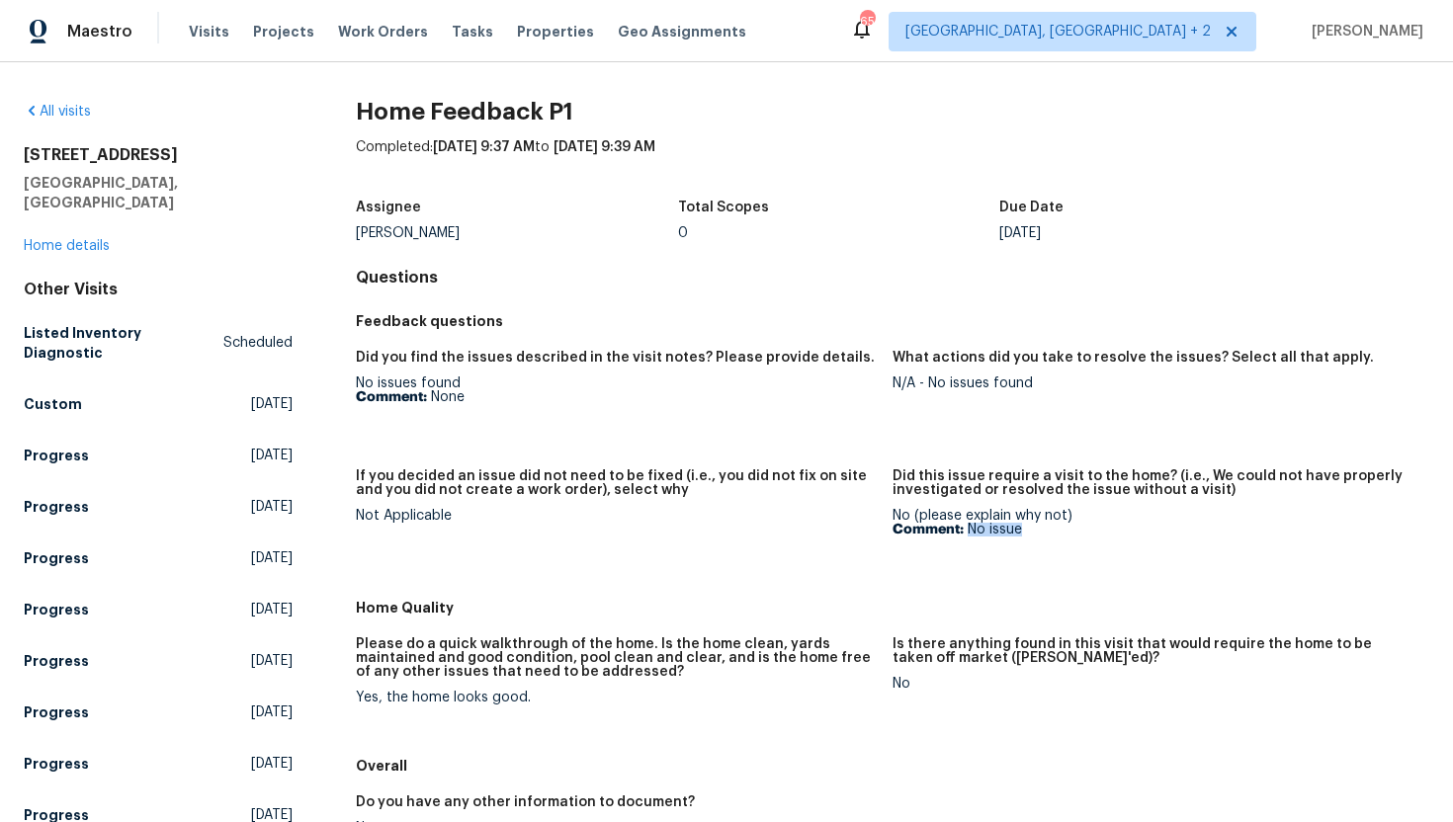
click at [969, 535] on p "Comment: No issue" at bounding box center [1153, 530] width 521 height 14
copy p "No issue"
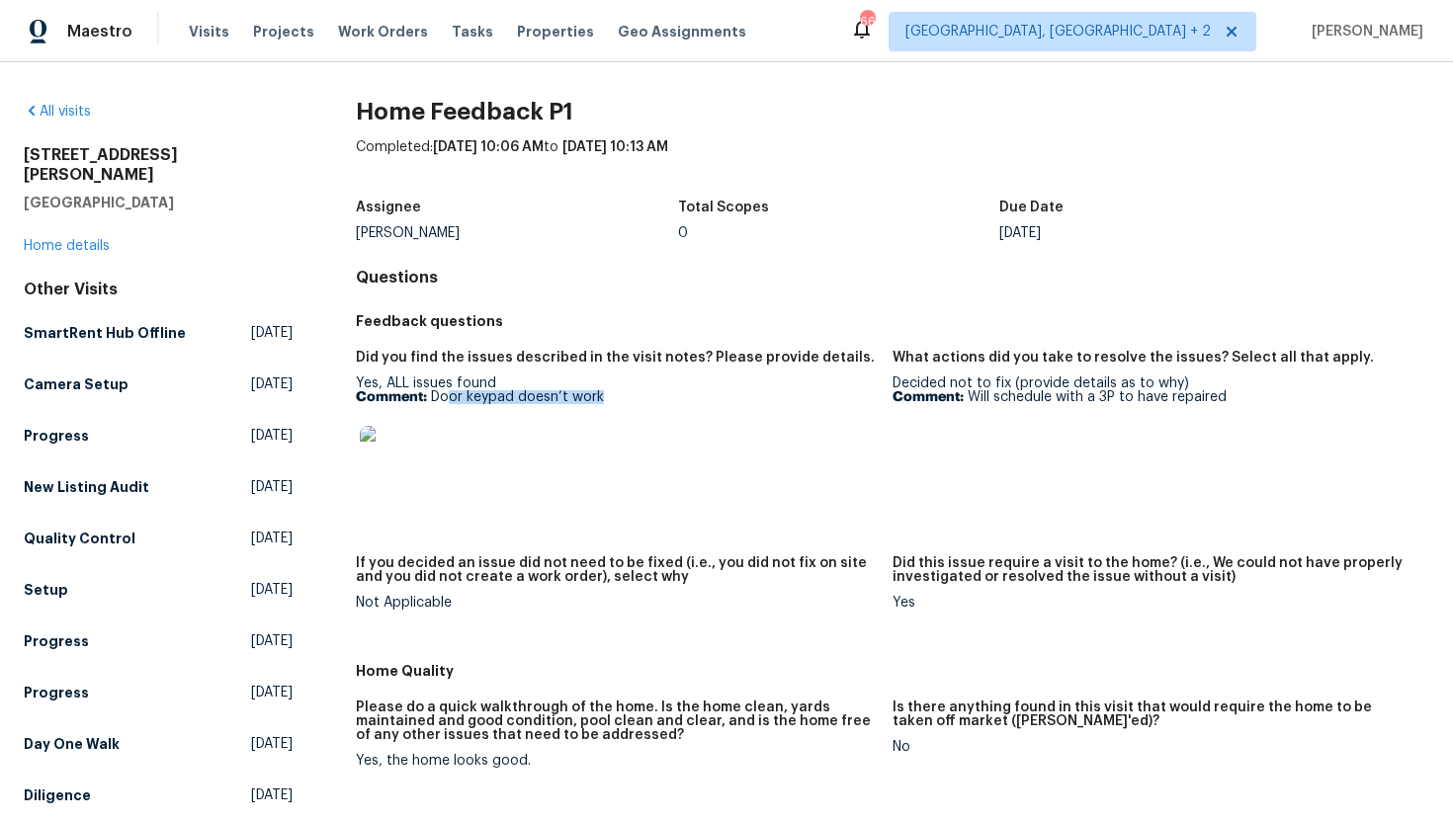
drag, startPoint x: 623, startPoint y: 395, endPoint x: 449, endPoint y: 400, distance: 174.0
click at [449, 400] on p "Comment: Door keypad doesn’t work" at bounding box center [616, 397] width 521 height 14
click at [72, 239] on link "Home details" at bounding box center [67, 246] width 86 height 14
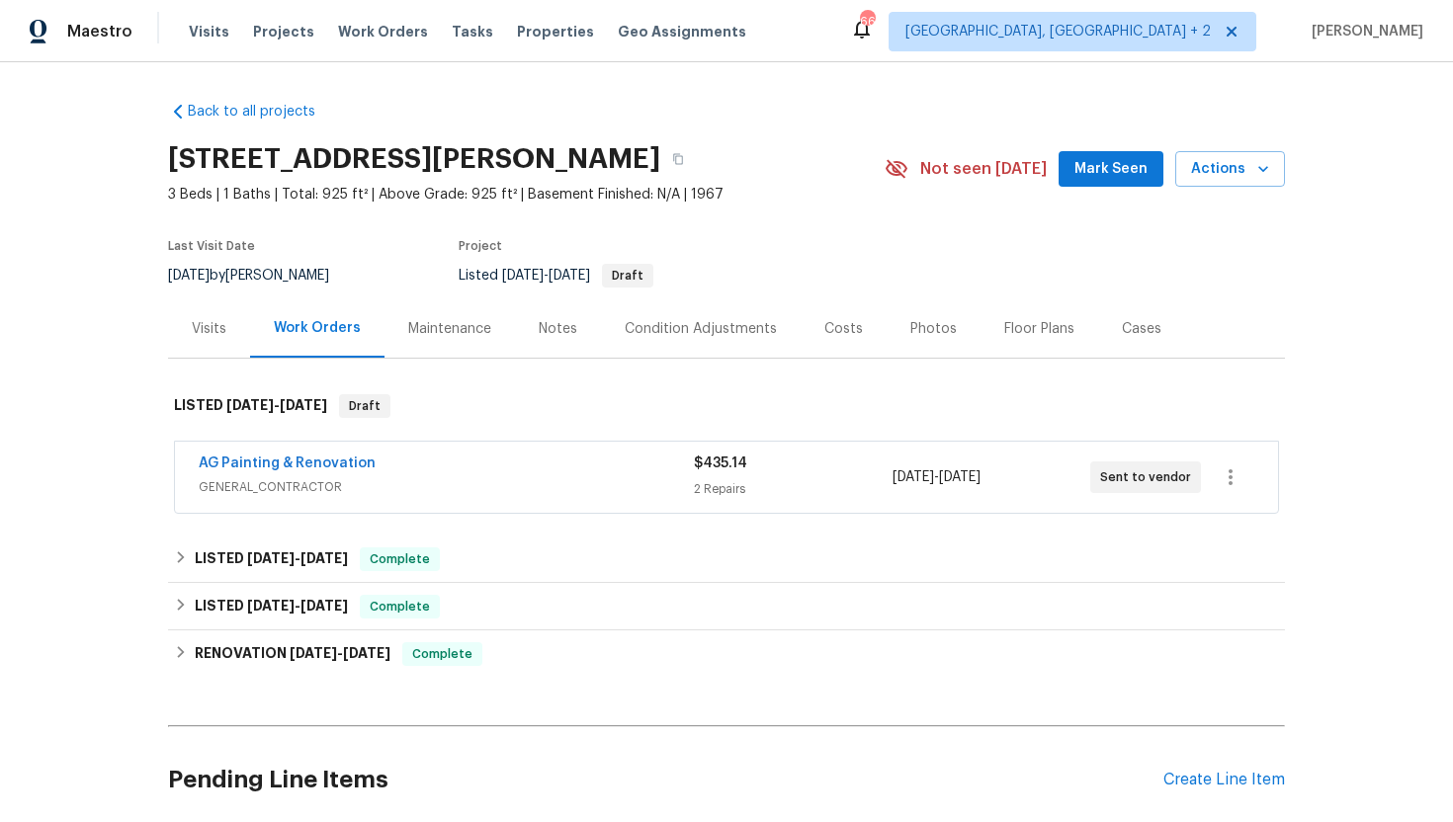
click at [491, 492] on span "GENERAL_CONTRACTOR" at bounding box center [446, 487] width 495 height 20
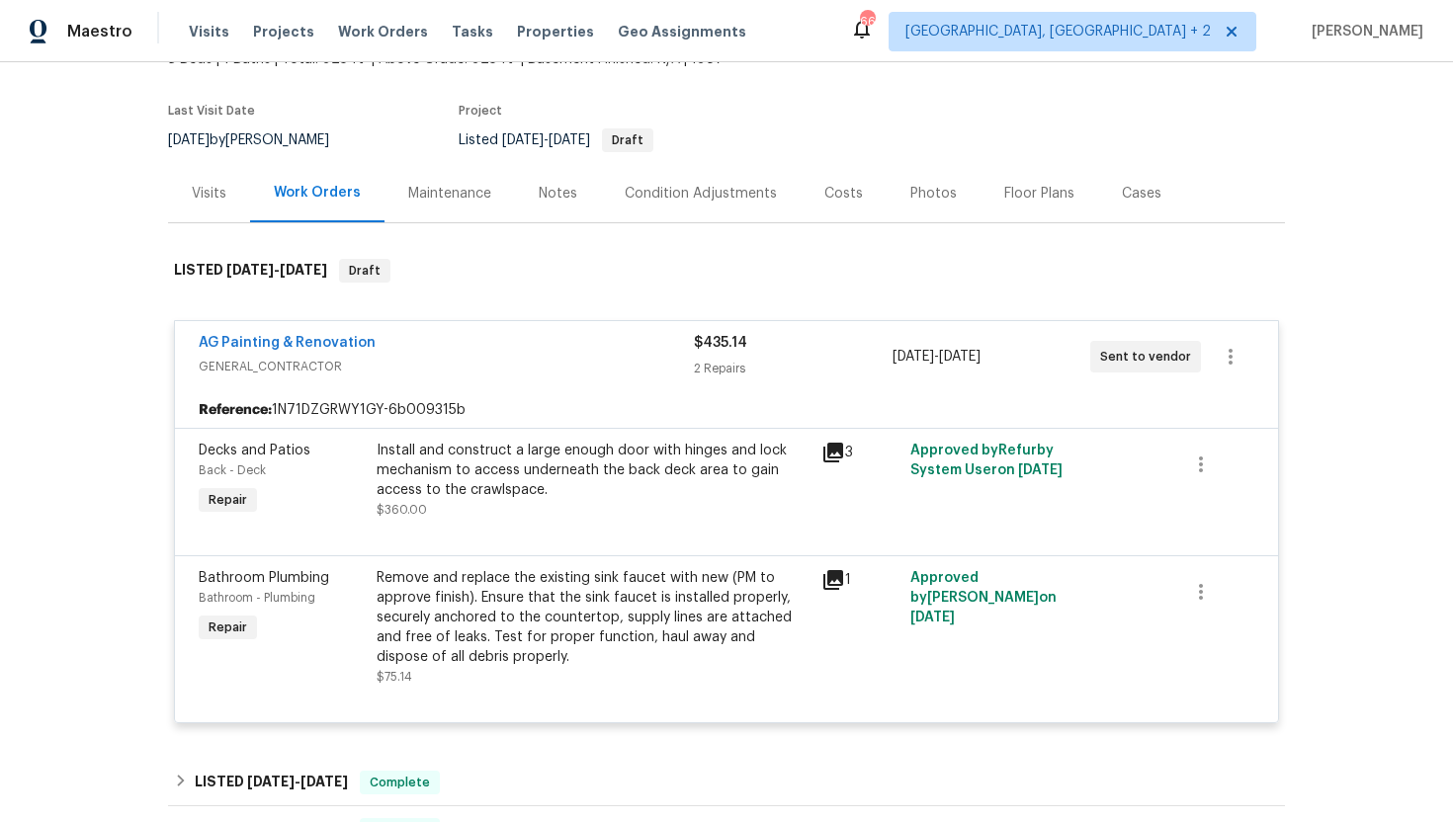
scroll to position [150, 0]
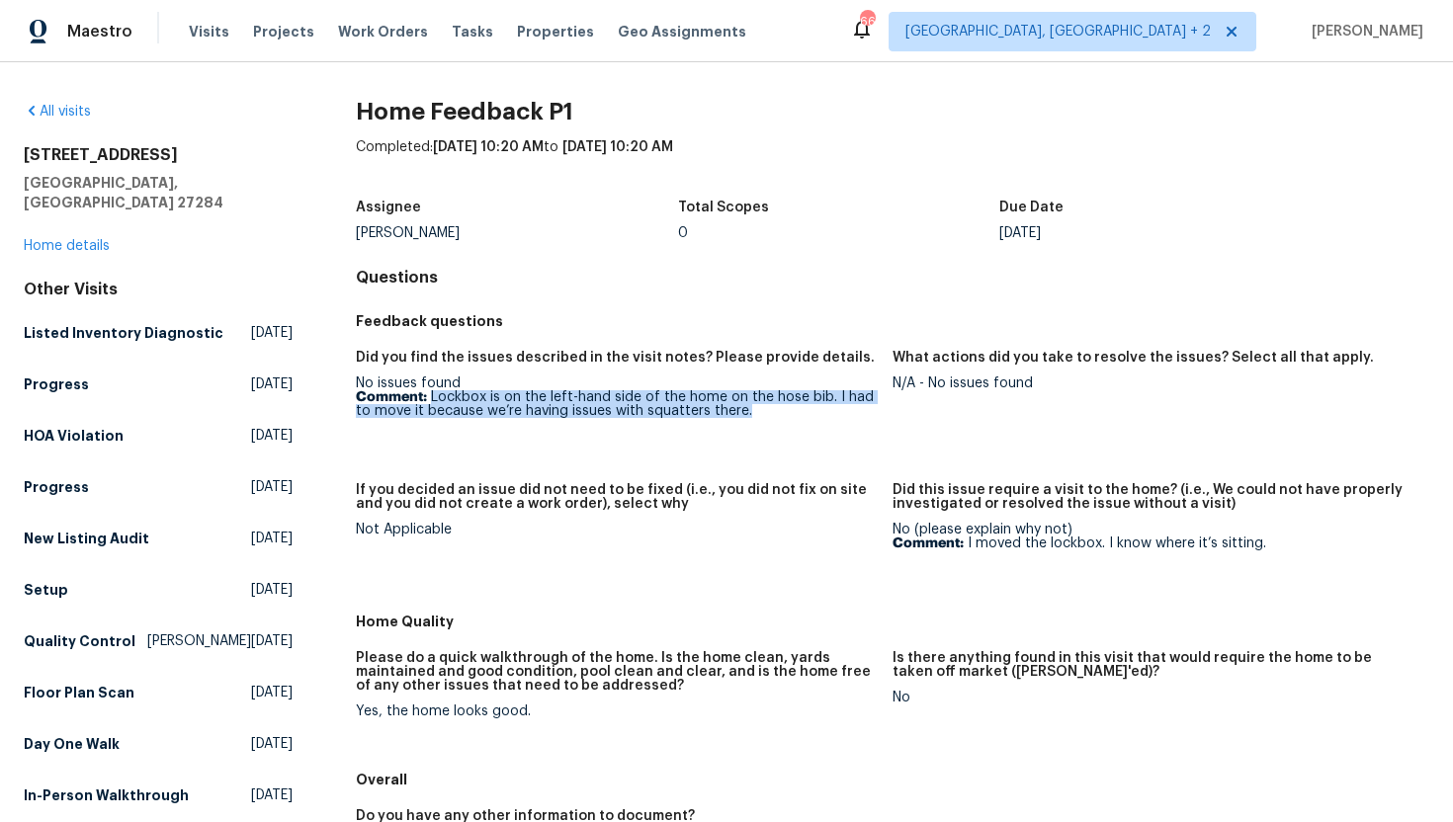
drag, startPoint x: 772, startPoint y: 411, endPoint x: 431, endPoint y: 397, distance: 341.3
click at [431, 397] on p "Comment: Lockbox is on the left-hand side of the home on the hose bib. I had to…" at bounding box center [616, 404] width 521 height 28
copy p "Lockbox is on the left-hand side of the home on the hose bib. I had to move it …"
